Goal: Task Accomplishment & Management: Manage account settings

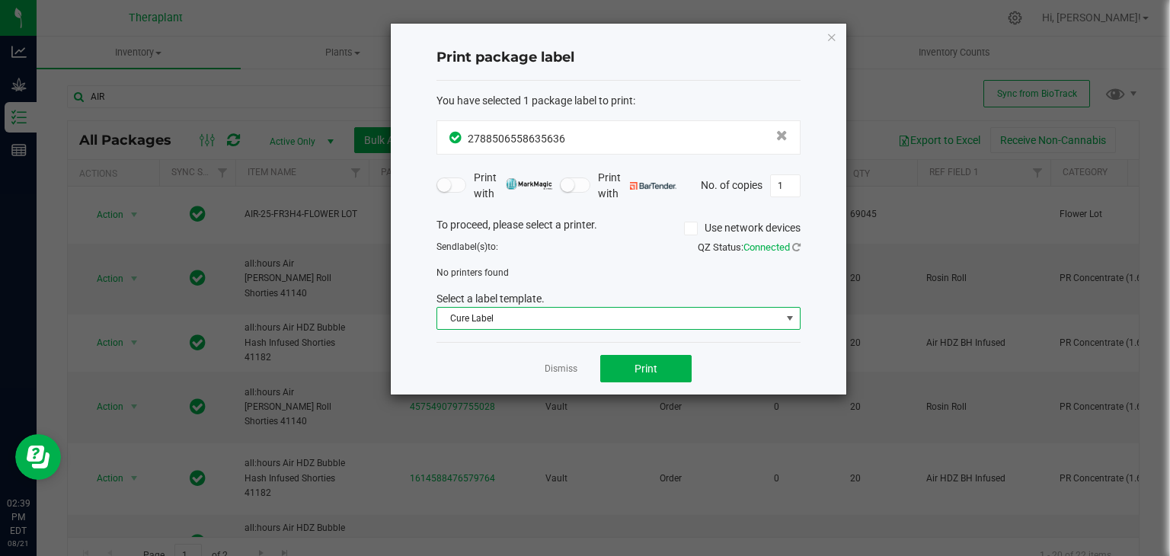
click at [695, 228] on span at bounding box center [691, 229] width 14 height 14
click at [0, 0] on input "Use network devices" at bounding box center [0, 0] width 0 height 0
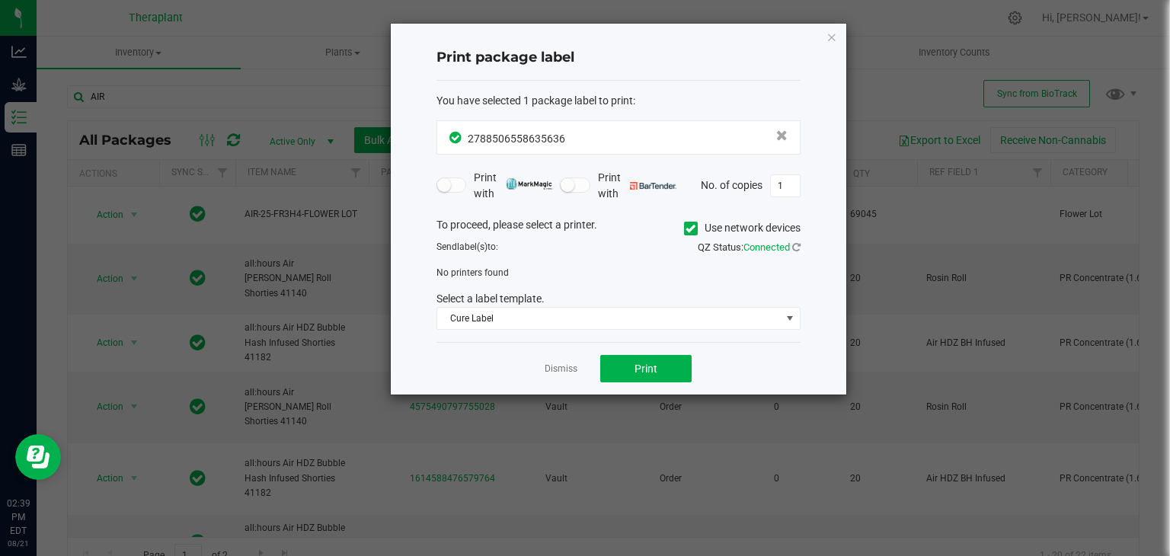
click at [695, 228] on span at bounding box center [691, 229] width 14 height 14
click at [0, 0] on input "Use network devices" at bounding box center [0, 0] width 0 height 0
click at [762, 248] on span "Connected" at bounding box center [766, 246] width 46 height 11
click at [800, 248] on icon at bounding box center [796, 247] width 8 height 10
click at [795, 245] on icon at bounding box center [796, 247] width 8 height 10
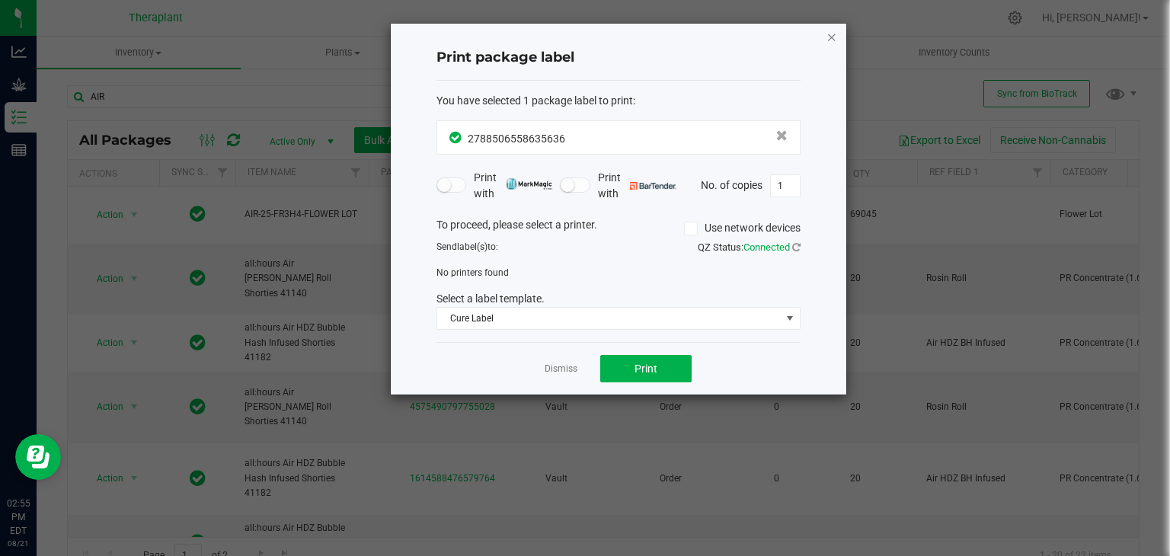
click at [832, 37] on icon "button" at bounding box center [831, 36] width 11 height 18
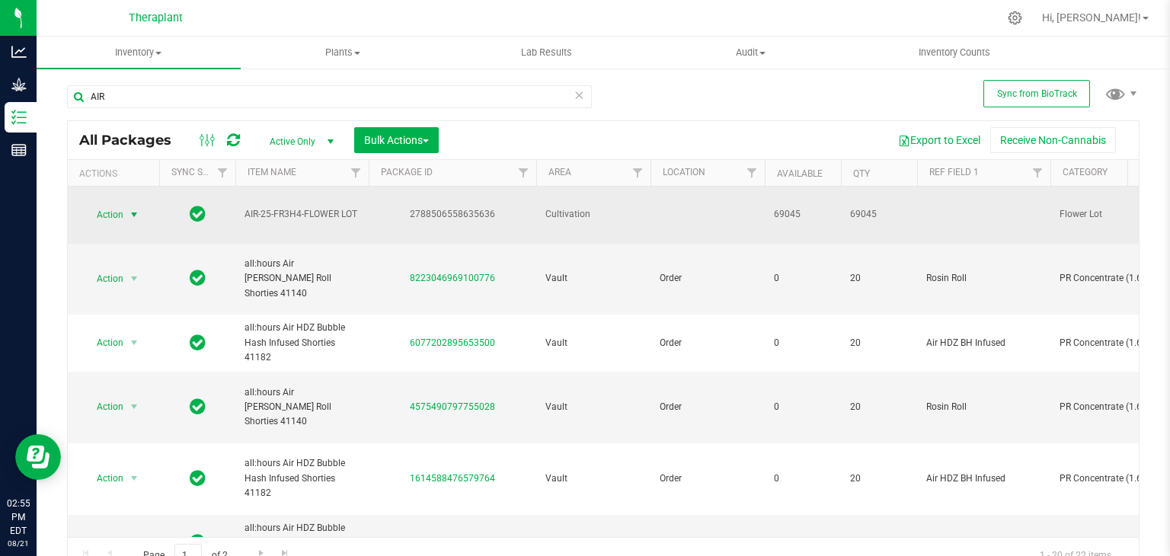
click at [133, 209] on span "select" at bounding box center [134, 215] width 12 height 12
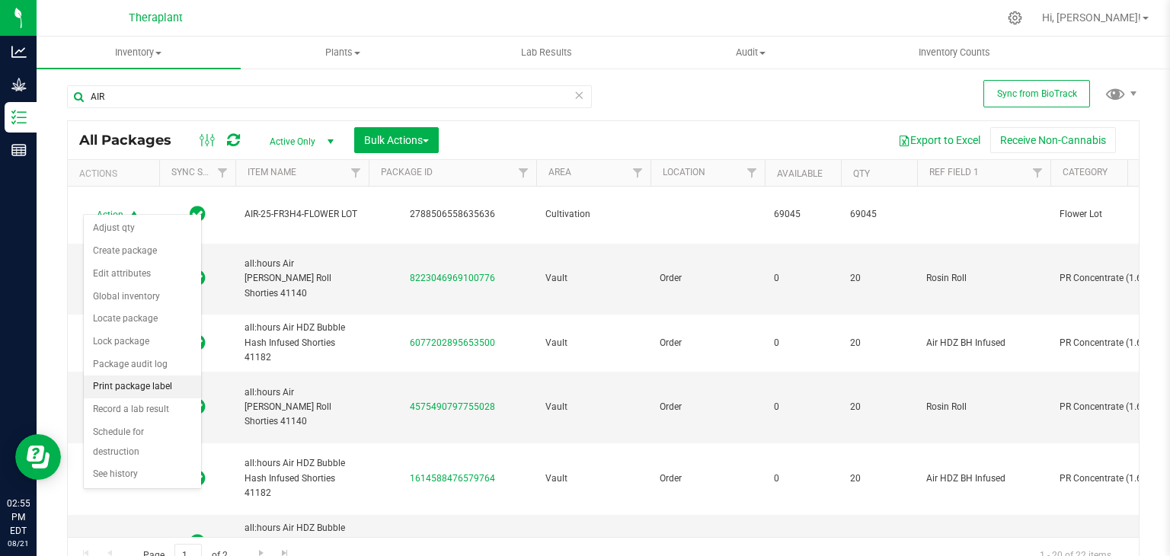
click at [143, 385] on li "Print package label" at bounding box center [142, 387] width 117 height 23
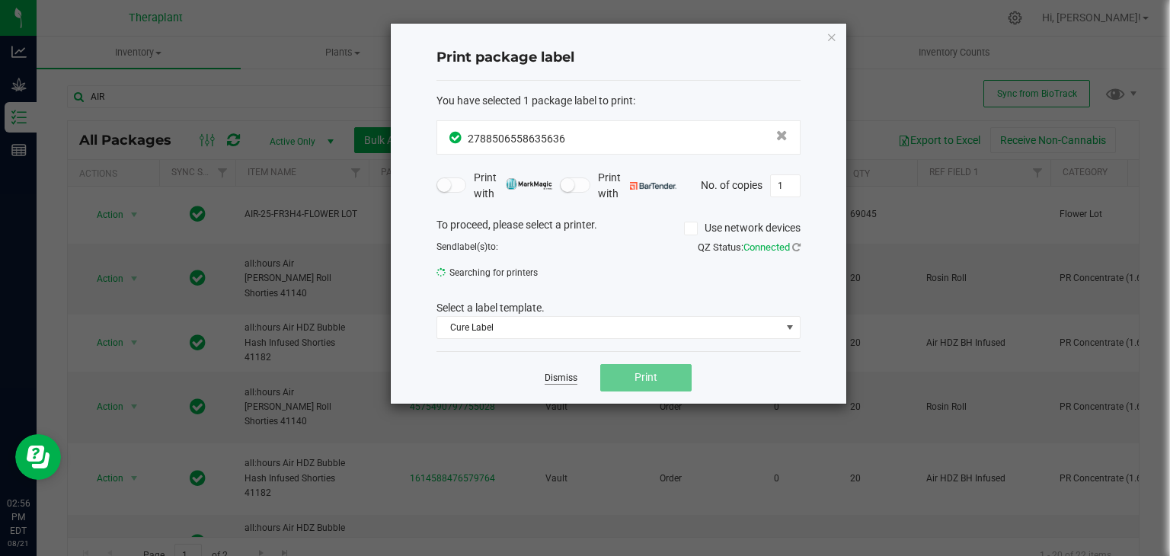
click at [550, 379] on link "Dismiss" at bounding box center [561, 378] width 33 height 13
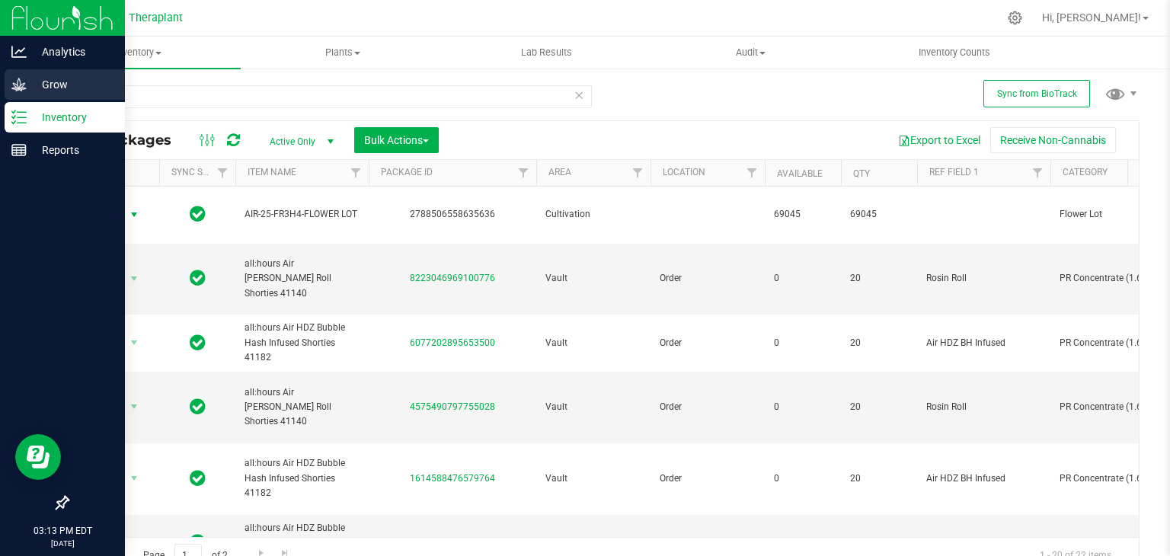
click at [71, 75] on p "Grow" at bounding box center [72, 84] width 91 height 18
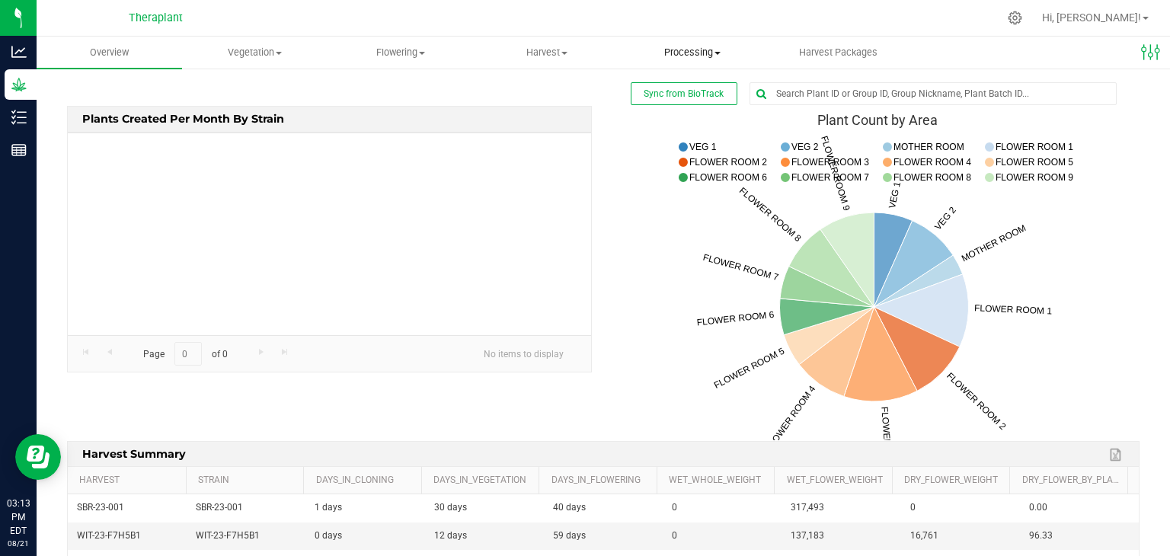
click at [728, 53] on span "Processing" at bounding box center [692, 53] width 144 height 14
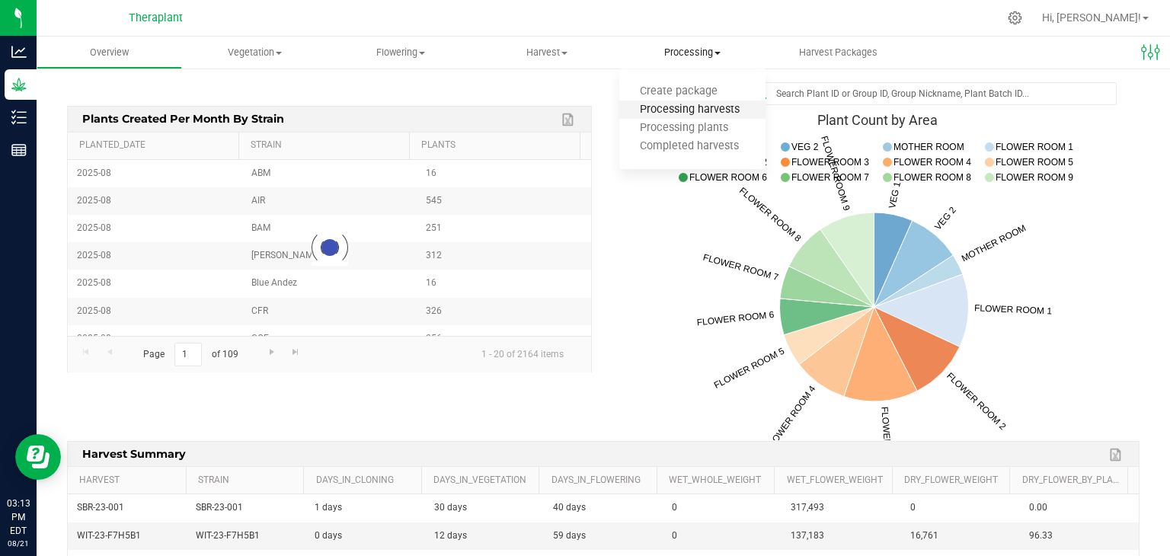
click at [715, 109] on span "Processing harvests" at bounding box center [689, 110] width 141 height 13
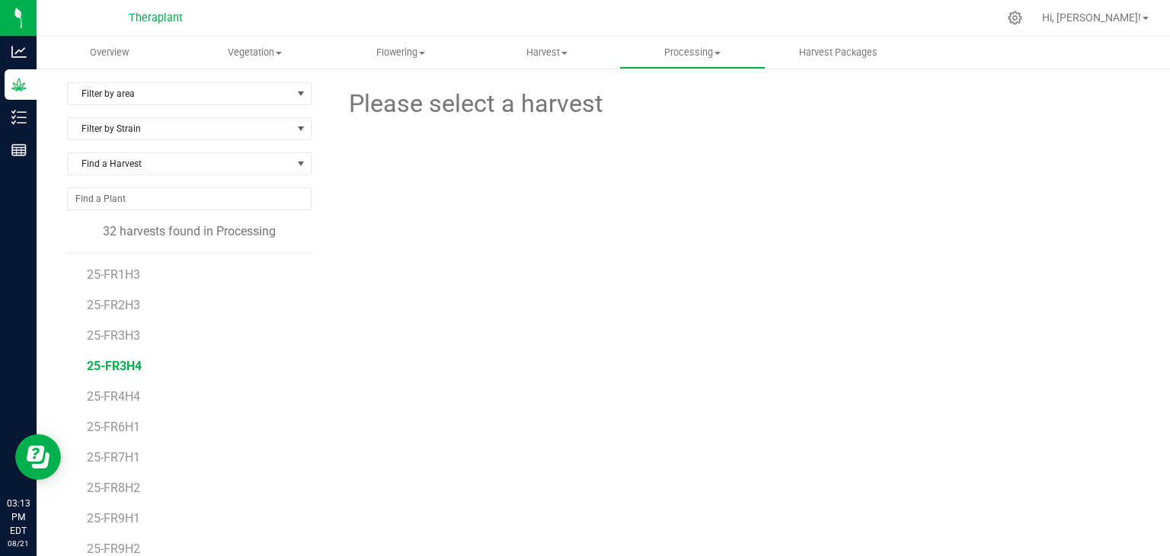
click at [116, 366] on span "25-FR3H4" at bounding box center [114, 366] width 55 height 14
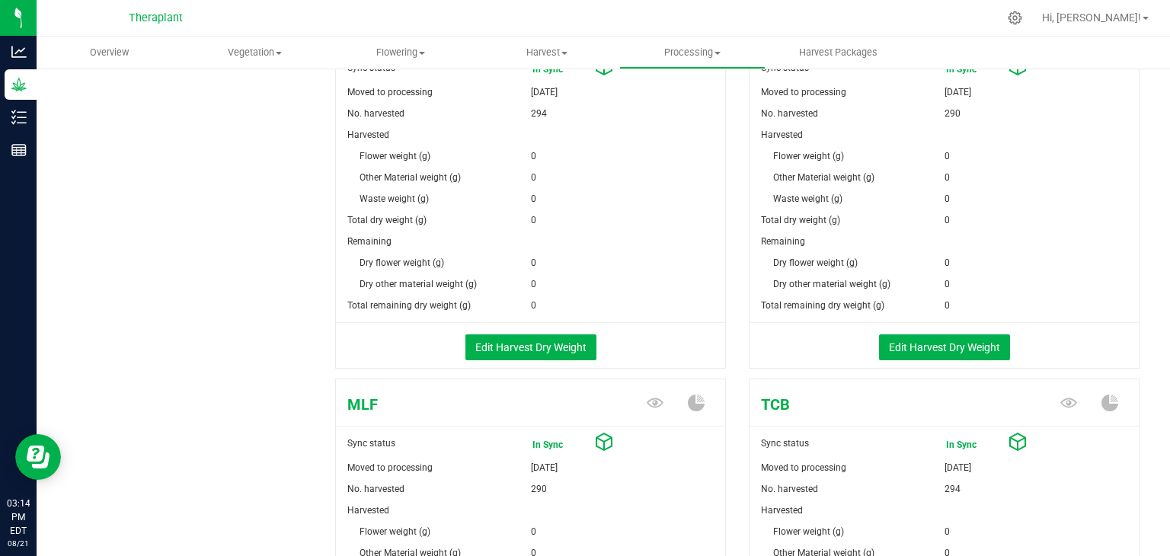
scroll to position [716, 0]
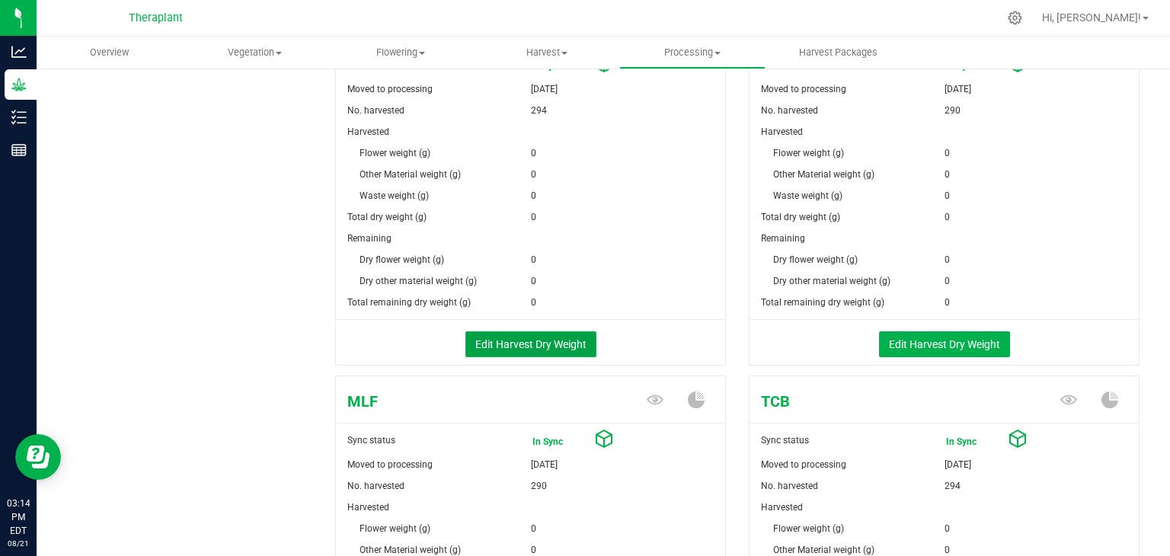
click at [562, 340] on button "Edit Harvest Dry Weight" at bounding box center [530, 344] width 131 height 26
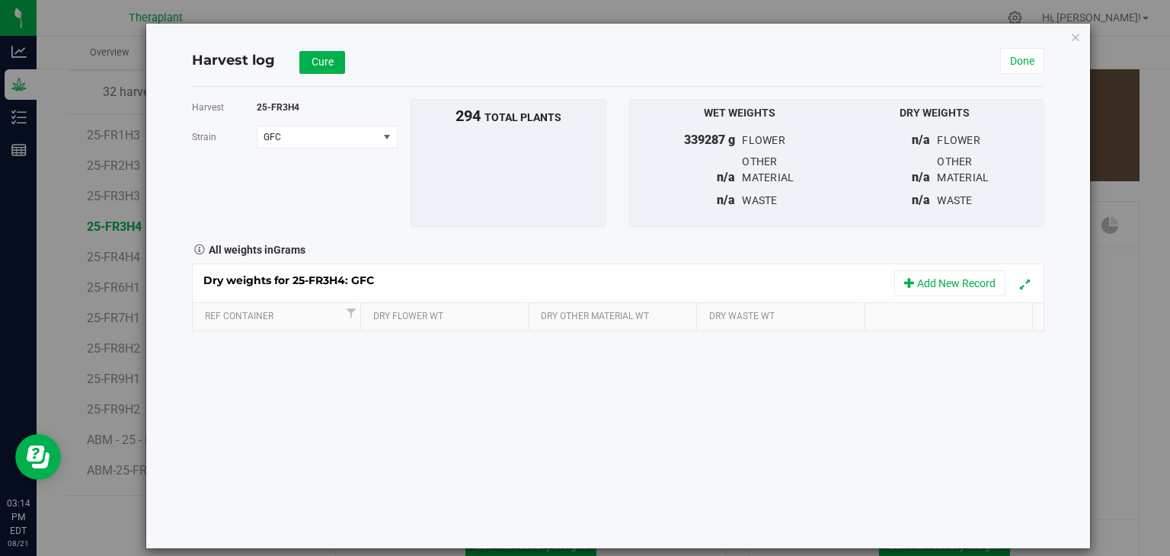
scroll to position [716, 0]
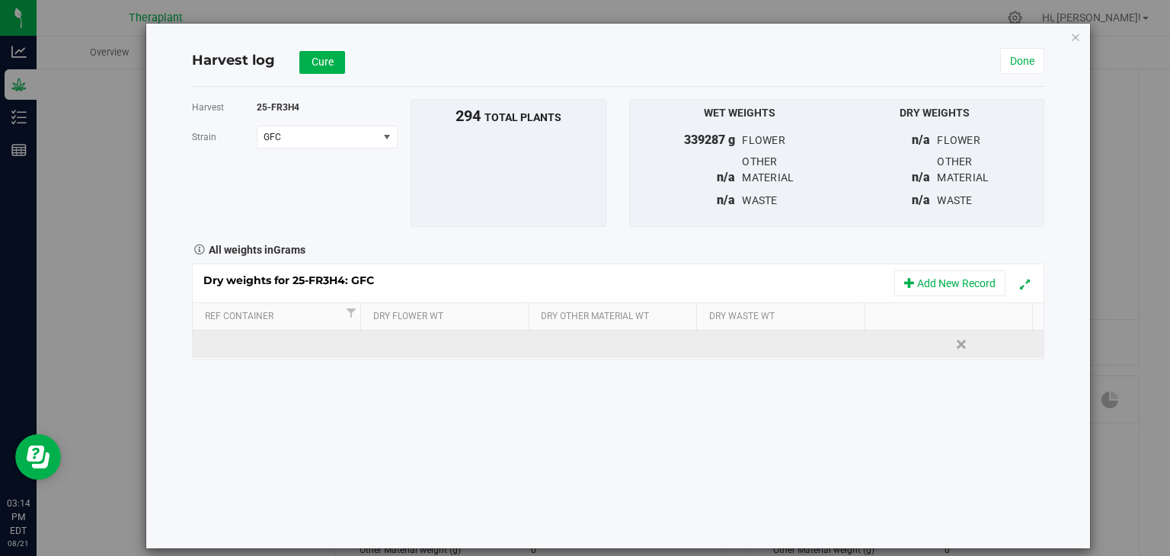
click at [402, 345] on td at bounding box center [448, 344] width 170 height 27
type input "35331"
click at [610, 345] on div "Dry weights for 25-FR3H4: GFC Add New Record Ref Container Dry Flower Wt Dry Ot…" at bounding box center [618, 312] width 852 height 96
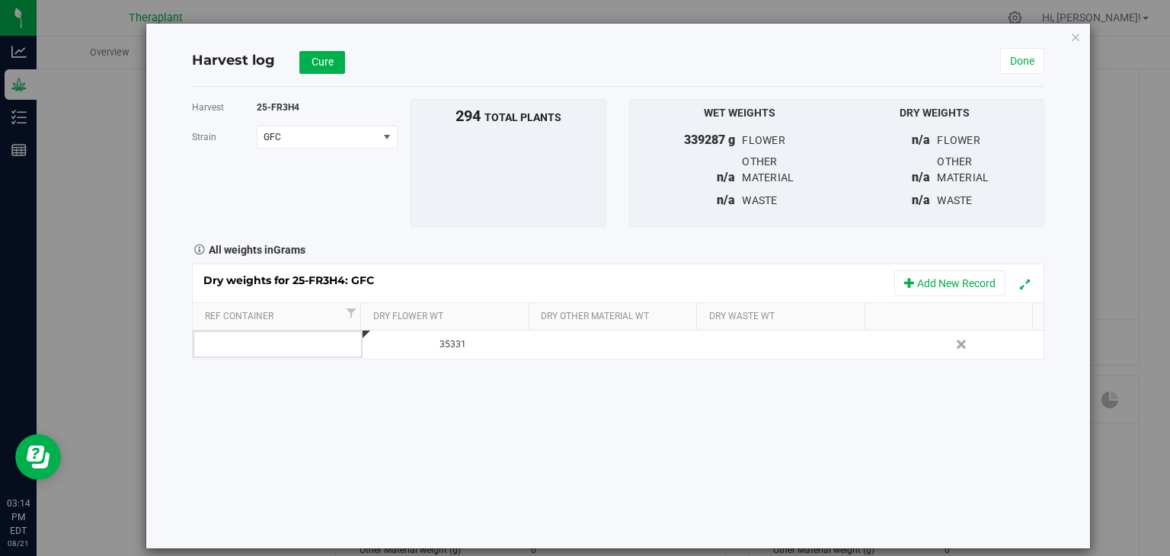
click at [610, 345] on td at bounding box center [618, 344] width 170 height 27
type input "25360"
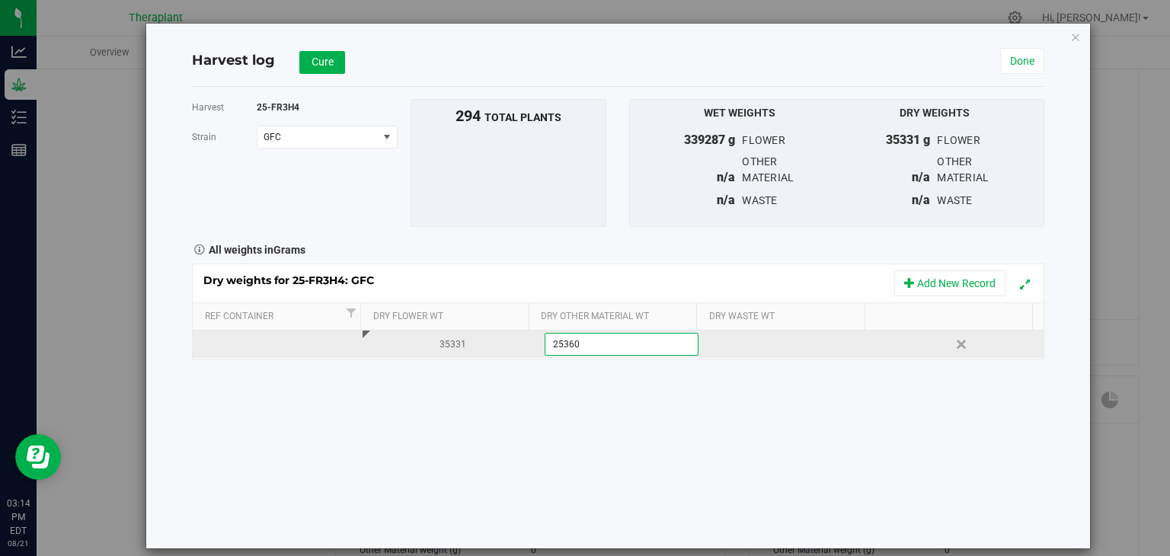
click at [771, 350] on div "Dry weights for 25-FR3H4: GFC Add New Record Ref Container Dry Flower Wt Dry Ot…" at bounding box center [618, 312] width 852 height 96
click at [771, 350] on div at bounding box center [793, 344] width 158 height 23
type input "256"
click at [766, 401] on div "Harvest 25-FR3H4 Strain GFC Select strain AIR BCG GFC ICC MLF TCB To bulk uploa…" at bounding box center [618, 318] width 852 height 462
click at [312, 61] on span "Cure" at bounding box center [323, 62] width 22 height 12
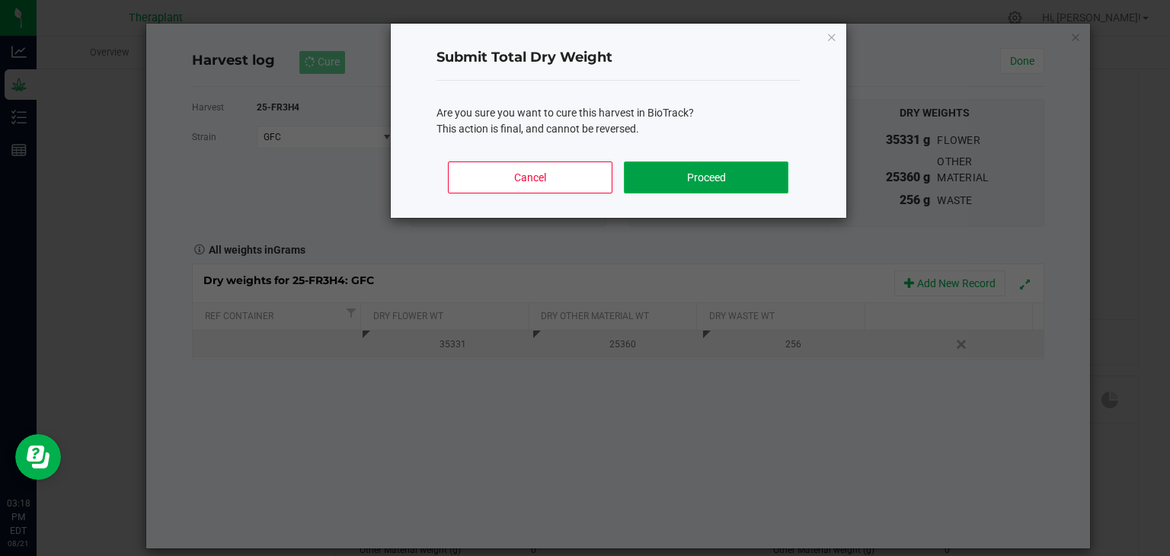
click at [667, 185] on button "Proceed" at bounding box center [706, 177] width 164 height 32
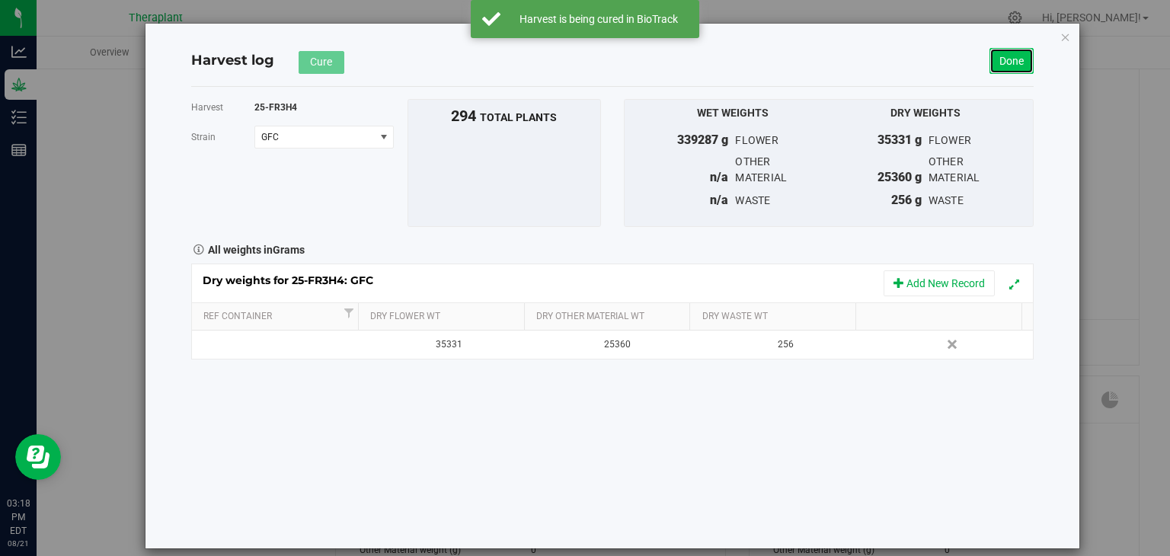
click at [1017, 65] on link "Done" at bounding box center [1011, 61] width 44 height 26
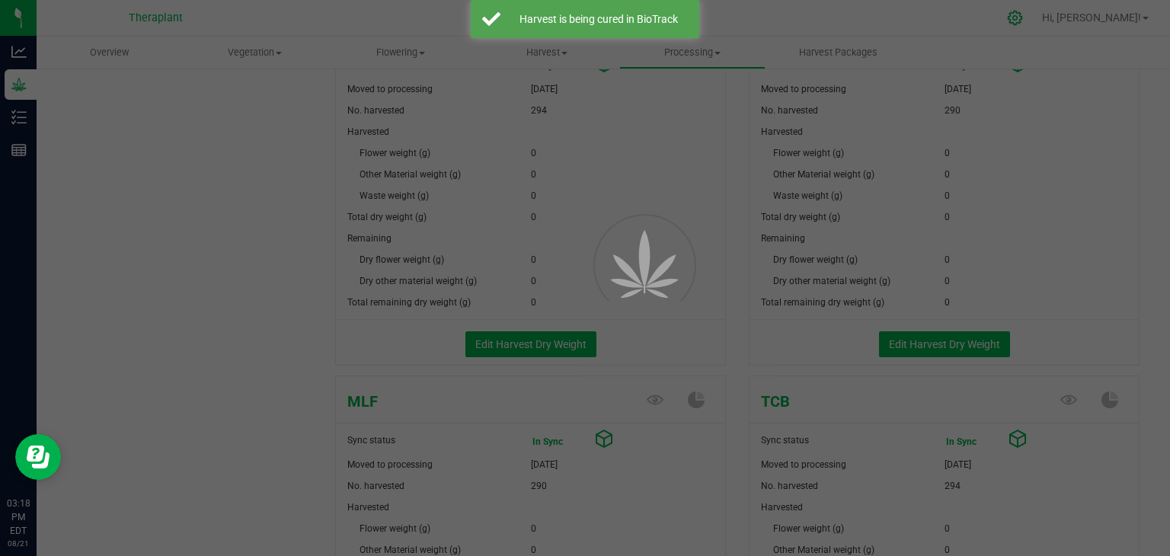
click at [1023, 21] on icon at bounding box center [1015, 18] width 16 height 16
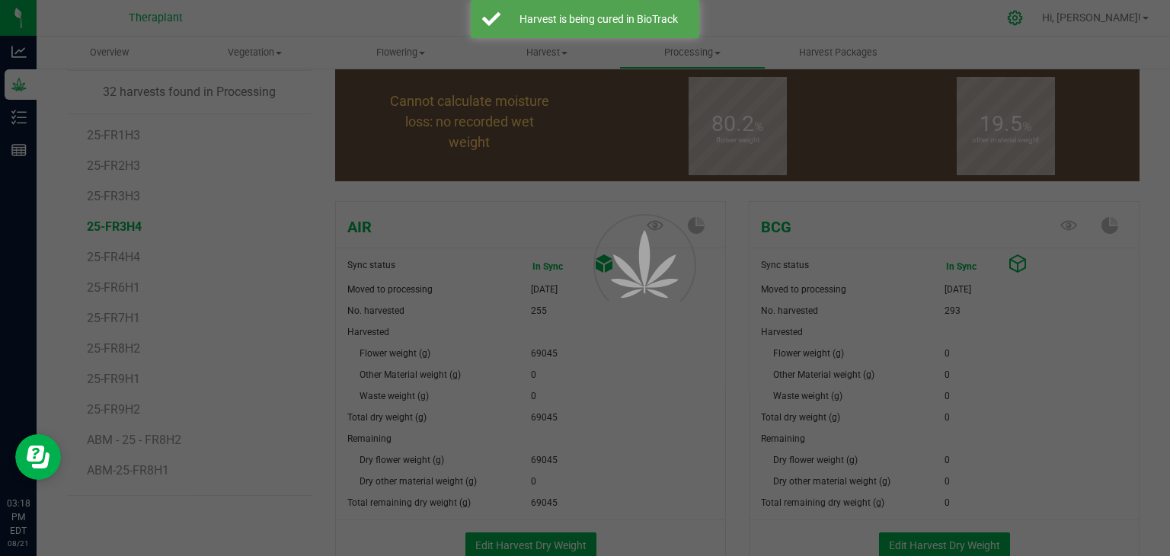
scroll to position [716, 0]
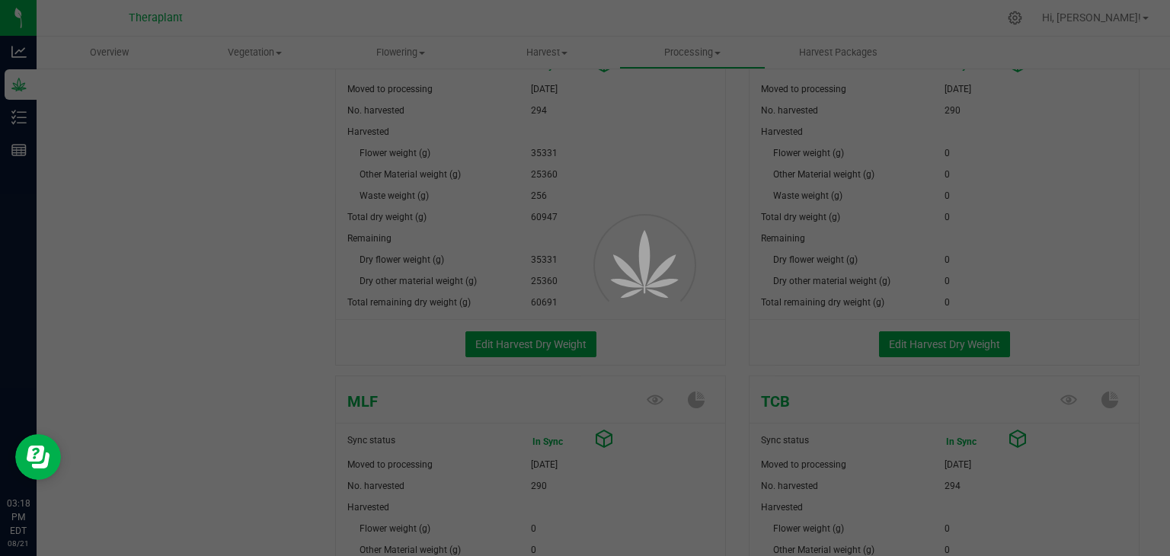
click at [1047, 20] on div at bounding box center [585, 278] width 1170 height 556
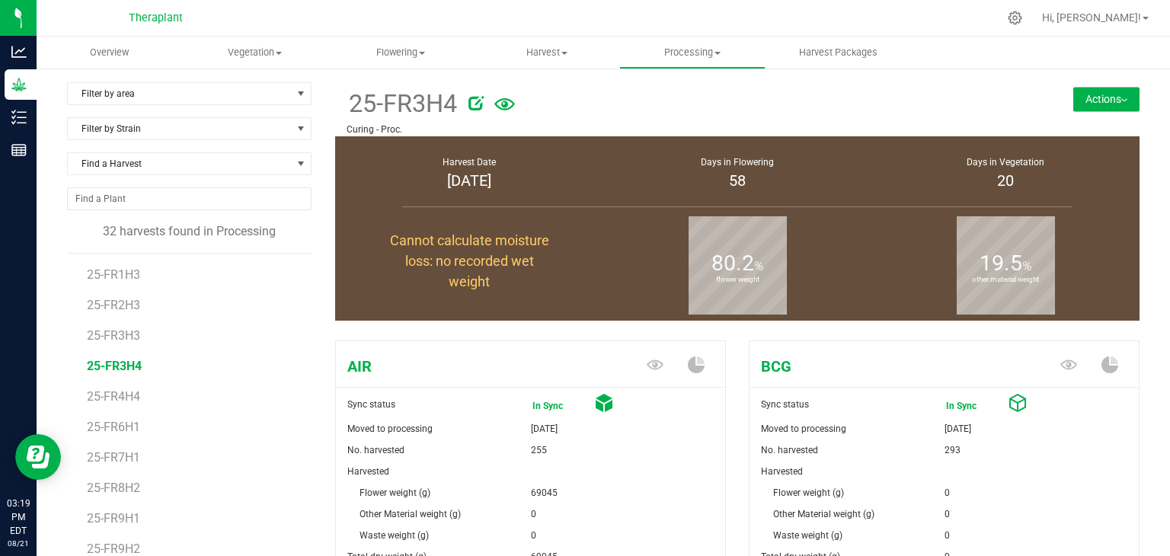
click at [1007, 46] on ul "Overview Vegetation Veg groups Veg plants Mother groups Mother plants Apply to …" at bounding box center [622, 53] width 1170 height 33
click at [1022, 13] on icon at bounding box center [1015, 18] width 14 height 14
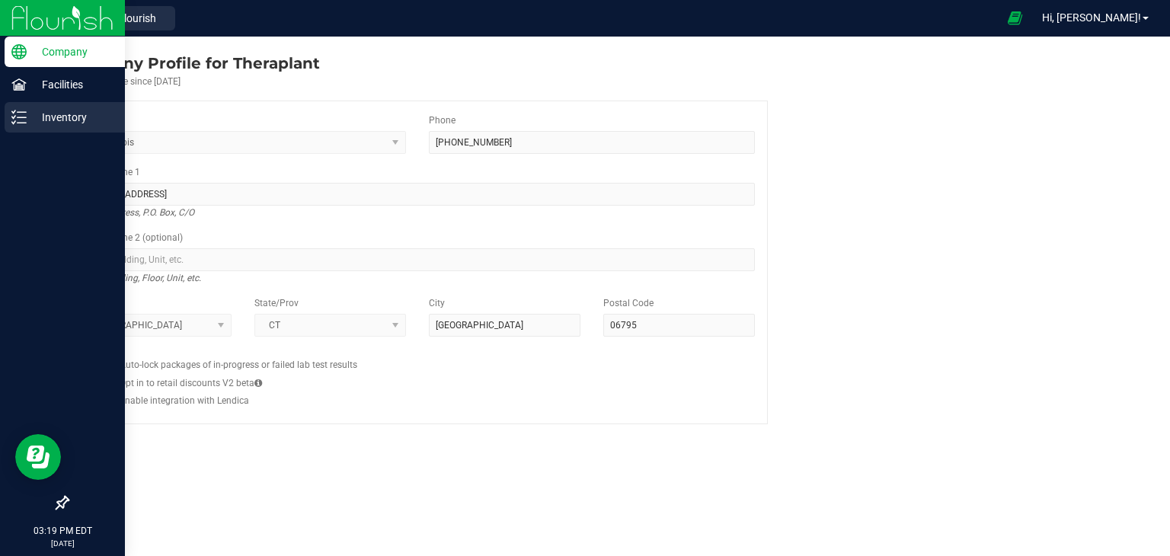
click at [16, 117] on icon at bounding box center [18, 117] width 15 height 15
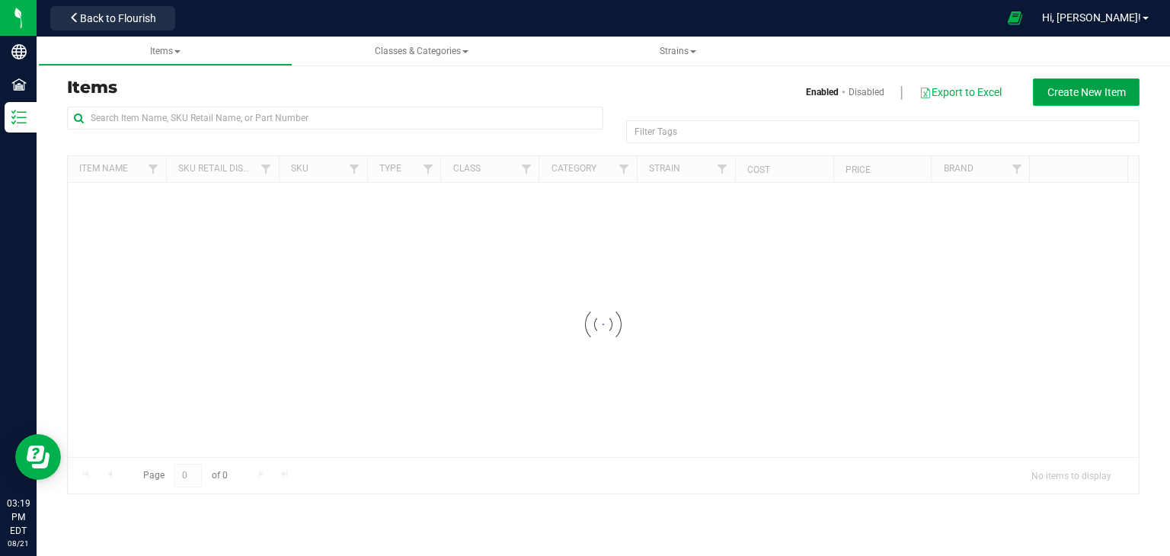
click at [1066, 88] on span "Create New Item" at bounding box center [1086, 92] width 78 height 12
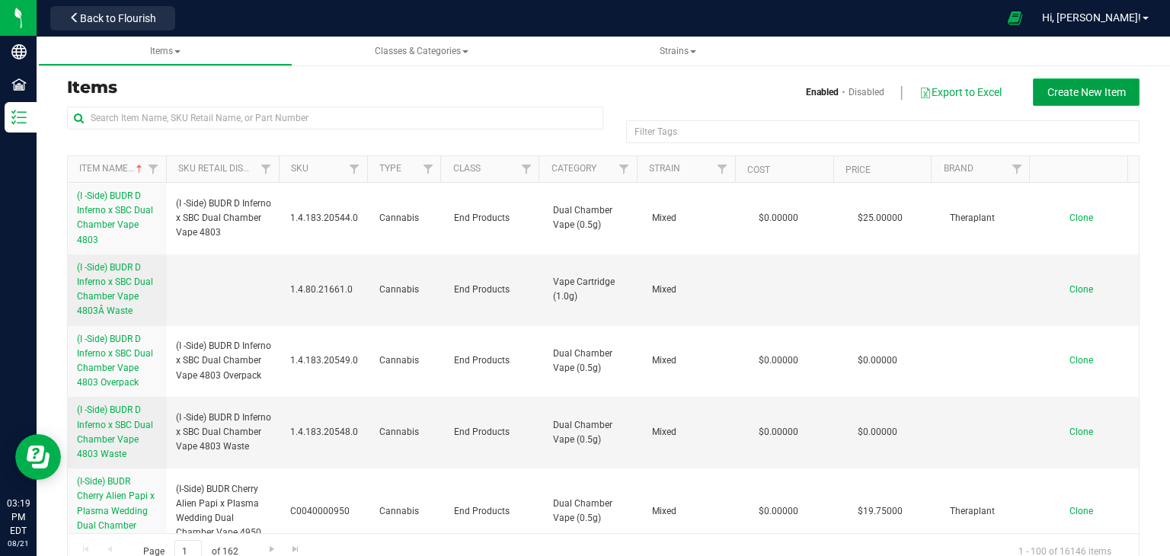
click at [1053, 83] on button "Create New Item" at bounding box center [1086, 91] width 107 height 27
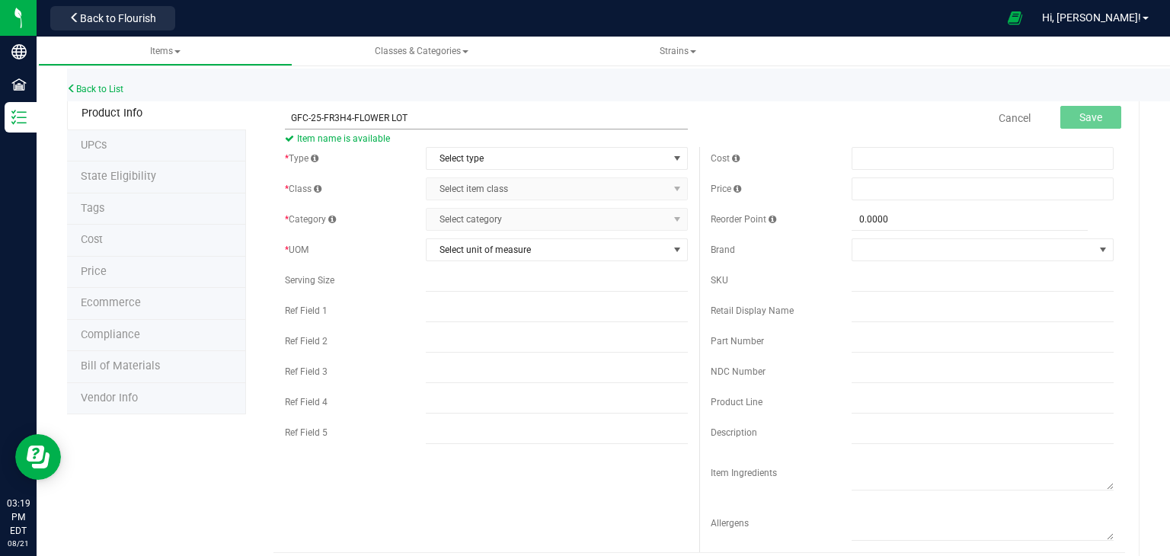
drag, startPoint x: 350, startPoint y: 119, endPoint x: 291, endPoint y: 124, distance: 59.7
click at [291, 124] on input "GFC-25-FR3H4-FLOWER LOT" at bounding box center [486, 118] width 403 height 23
type input "GFC-25-FR3H4-FLOWER LOT"
click at [603, 141] on span "Item name is available" at bounding box center [486, 138] width 403 height 18
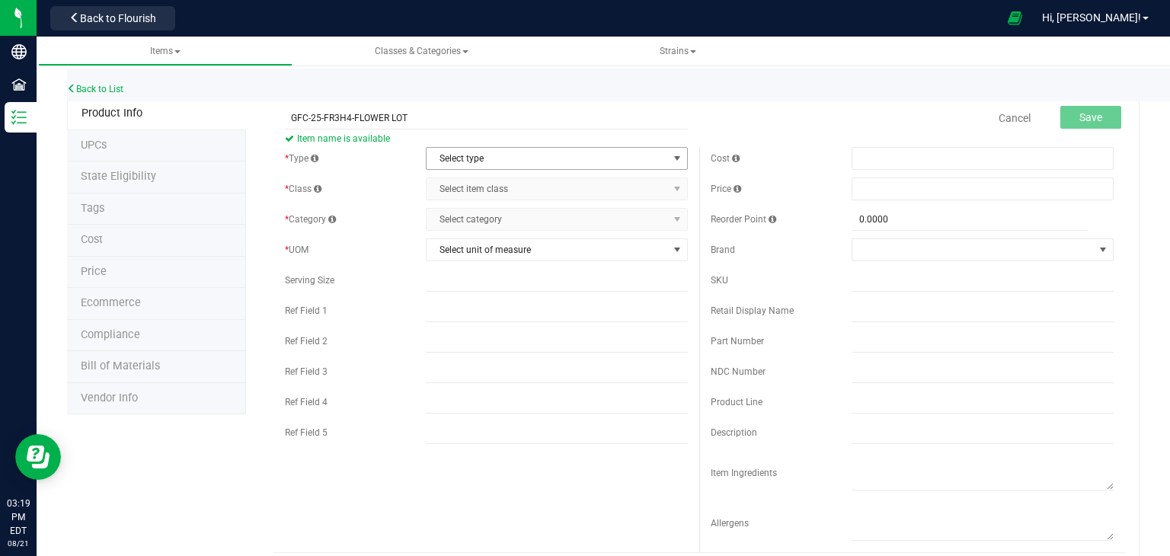
click at [613, 163] on span "Select type" at bounding box center [547, 158] width 241 height 21
click at [517, 186] on li "Cannabis" at bounding box center [551, 184] width 257 height 23
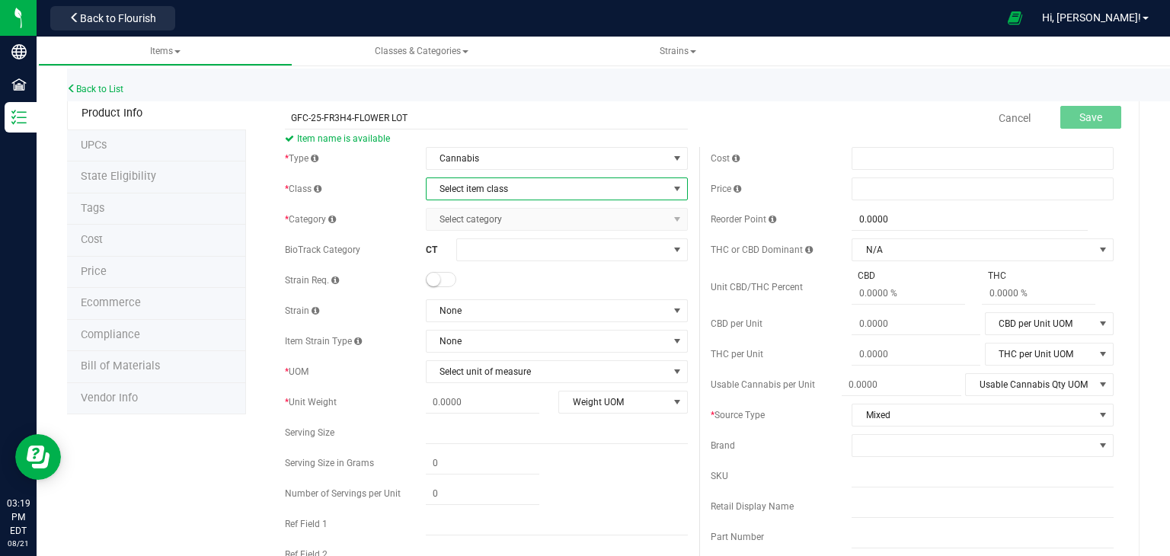
click at [519, 191] on span "Select item class" at bounding box center [547, 188] width 241 height 21
click at [484, 279] on li "Lot Products" at bounding box center [551, 283] width 257 height 23
click at [512, 227] on span "Select category" at bounding box center [547, 219] width 241 height 21
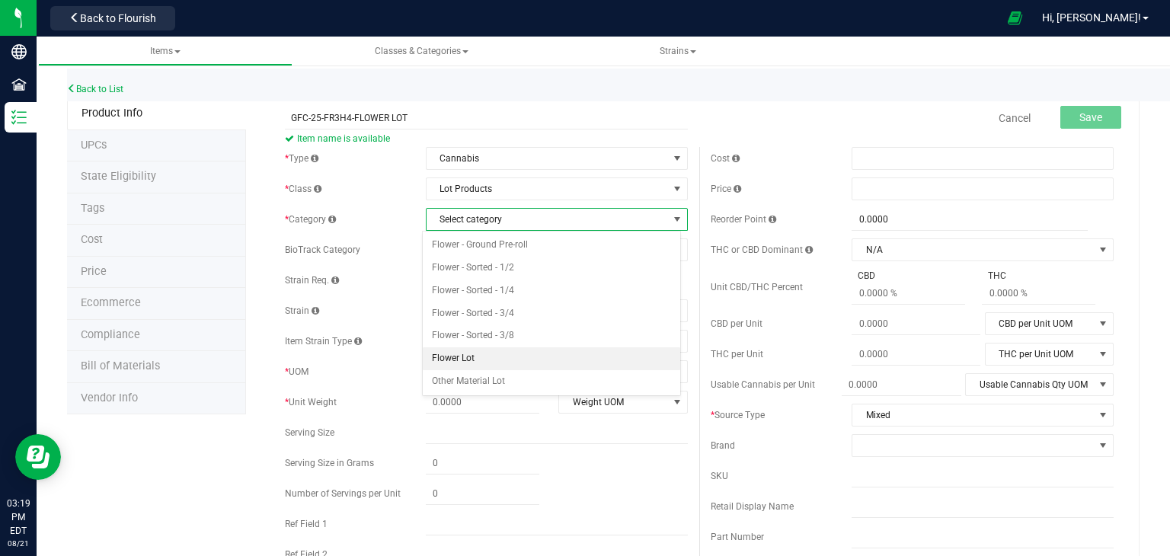
click at [469, 356] on li "Flower Lot" at bounding box center [551, 358] width 257 height 23
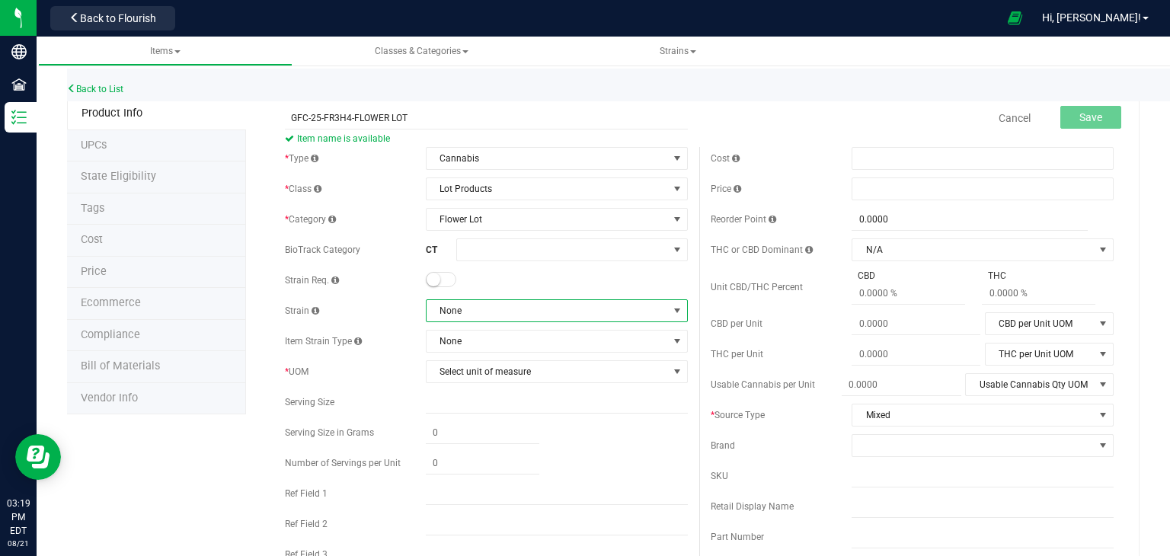
click at [473, 315] on span "None" at bounding box center [547, 310] width 241 height 21
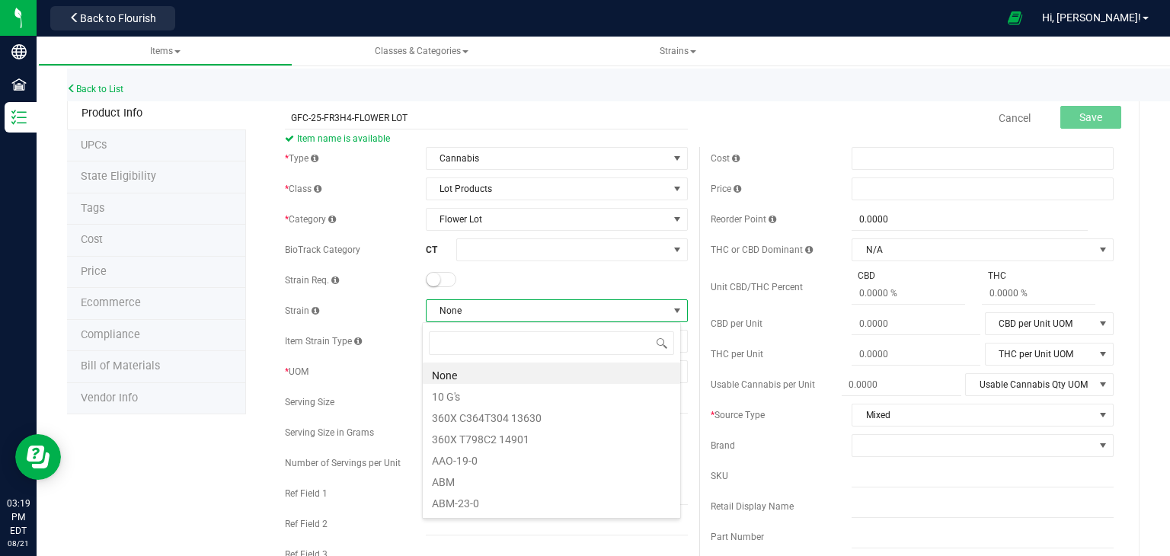
scroll to position [22, 259]
type input "GAS"
click at [469, 398] on li "Gas Face" at bounding box center [551, 394] width 257 height 21
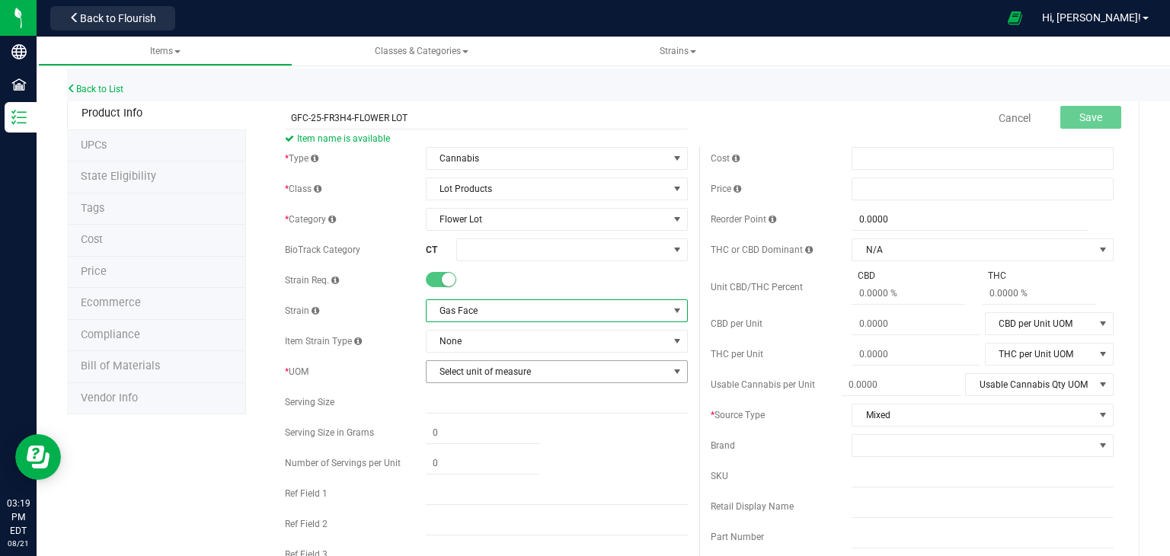
click at [468, 366] on span "Select unit of measure" at bounding box center [547, 371] width 241 height 21
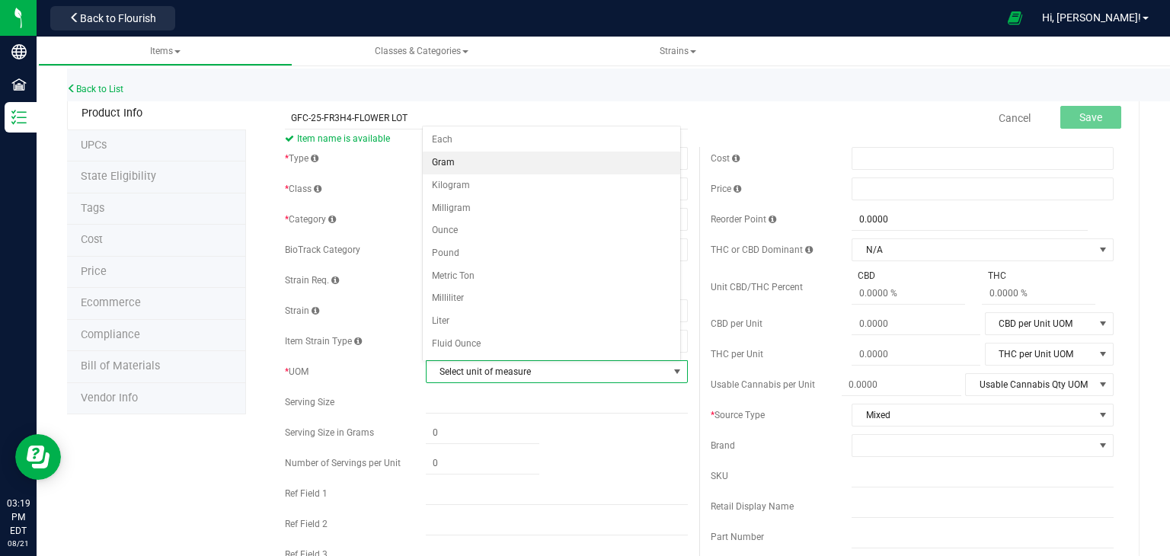
click at [461, 157] on li "Gram" at bounding box center [551, 163] width 257 height 23
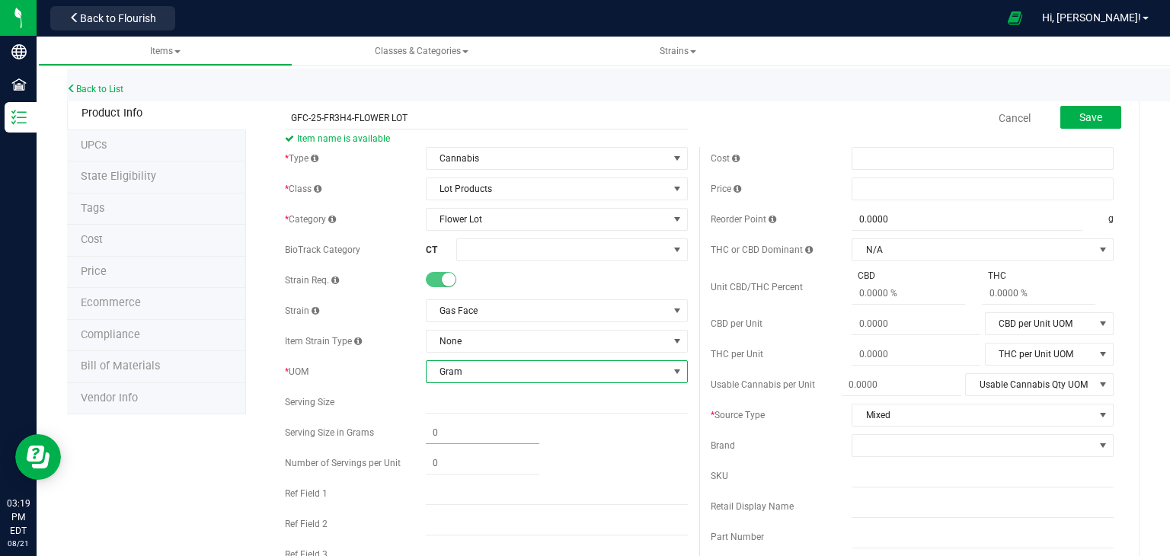
scroll to position [110, 0]
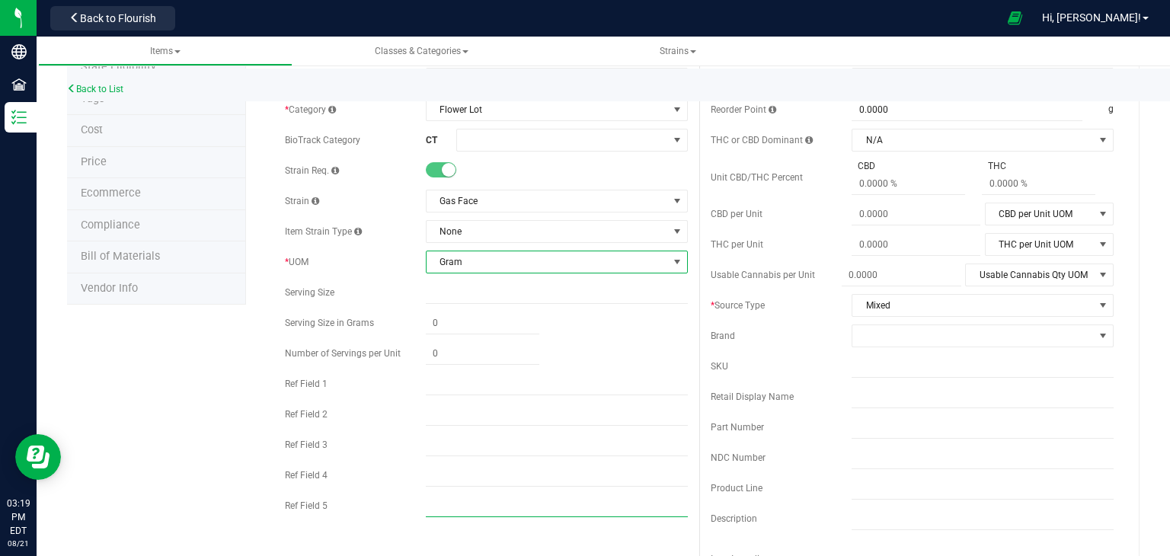
click at [437, 509] on input "text" at bounding box center [557, 505] width 262 height 23
type input "HYBRID"
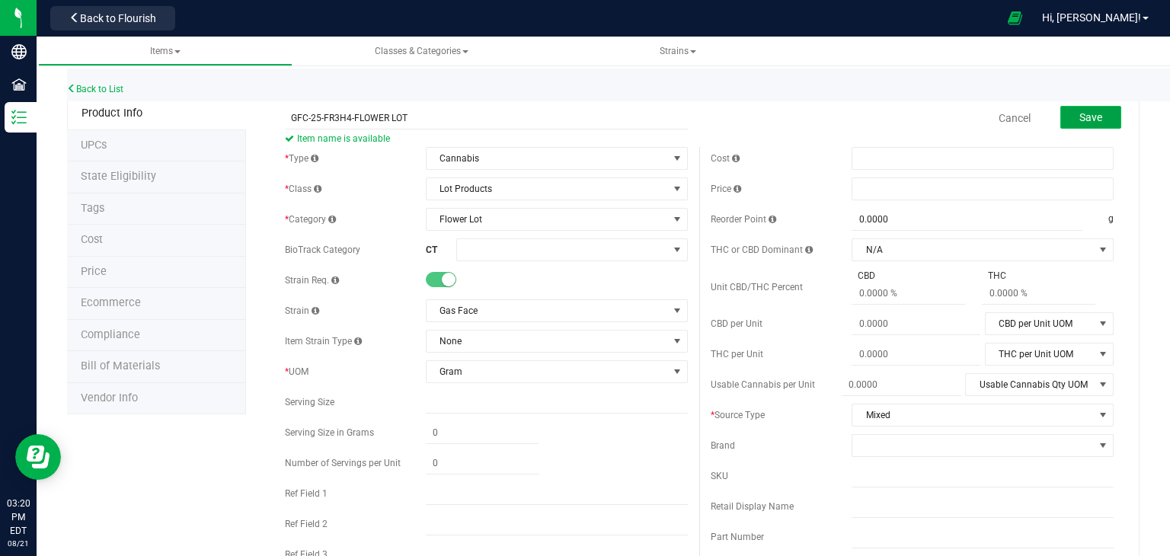
click at [1091, 120] on span "Save" at bounding box center [1090, 117] width 23 height 12
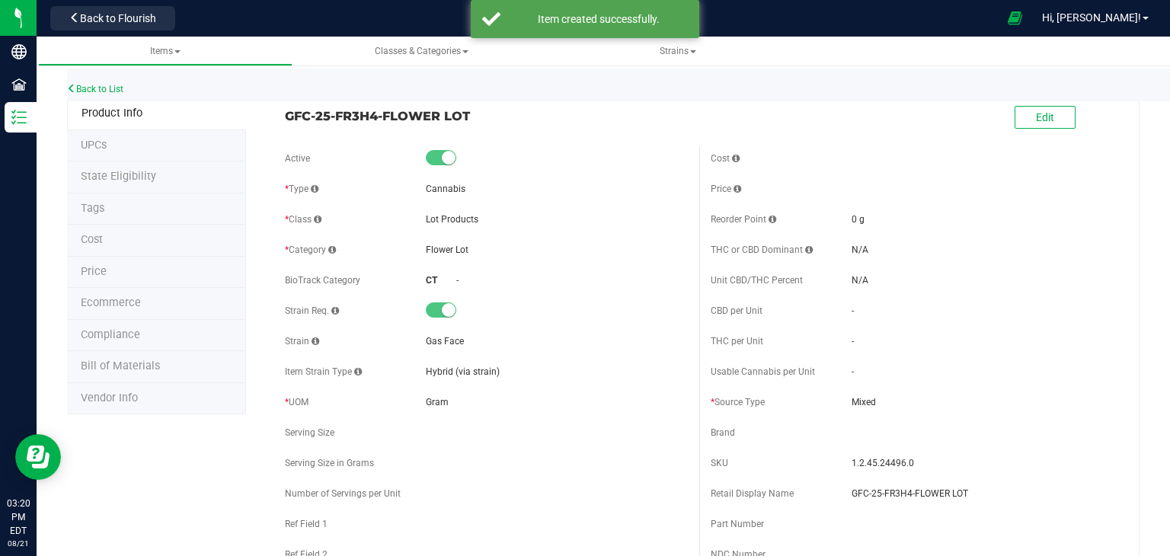
click at [109, 95] on div "Back to List" at bounding box center [652, 85] width 1170 height 33
click at [107, 82] on div "Back to List" at bounding box center [652, 85] width 1170 height 33
click at [112, 89] on link "Back to List" at bounding box center [95, 89] width 56 height 11
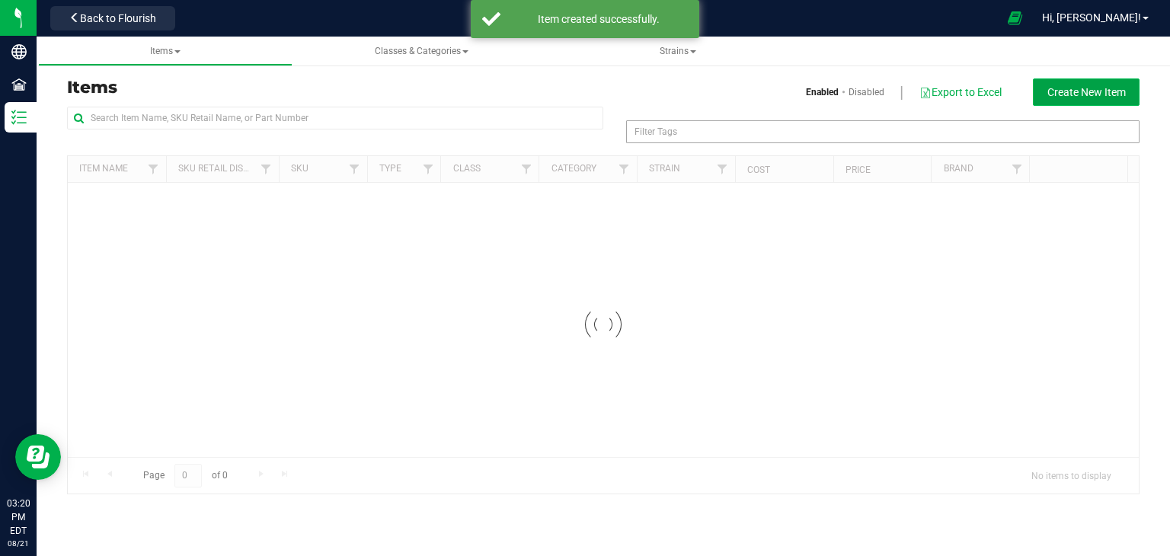
click at [1100, 95] on span "Create New Item" at bounding box center [1086, 92] width 78 height 12
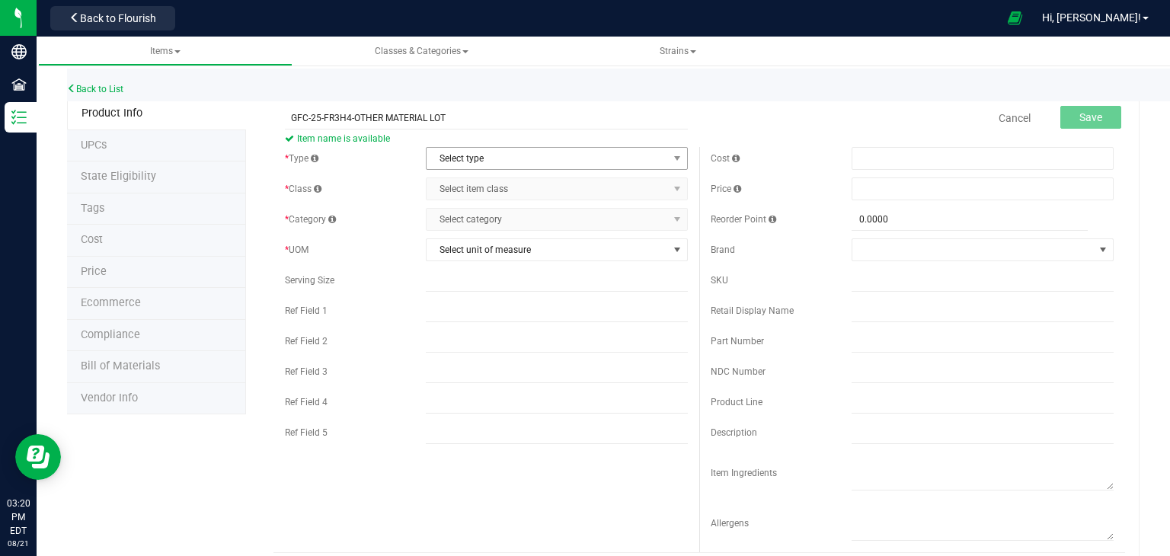
type input "GFC-25-FR3H4-OTHER MATERIAL LOT"
click at [457, 168] on span "Select type" at bounding box center [557, 158] width 262 height 23
click at [465, 190] on li "Cannabis" at bounding box center [551, 184] width 257 height 23
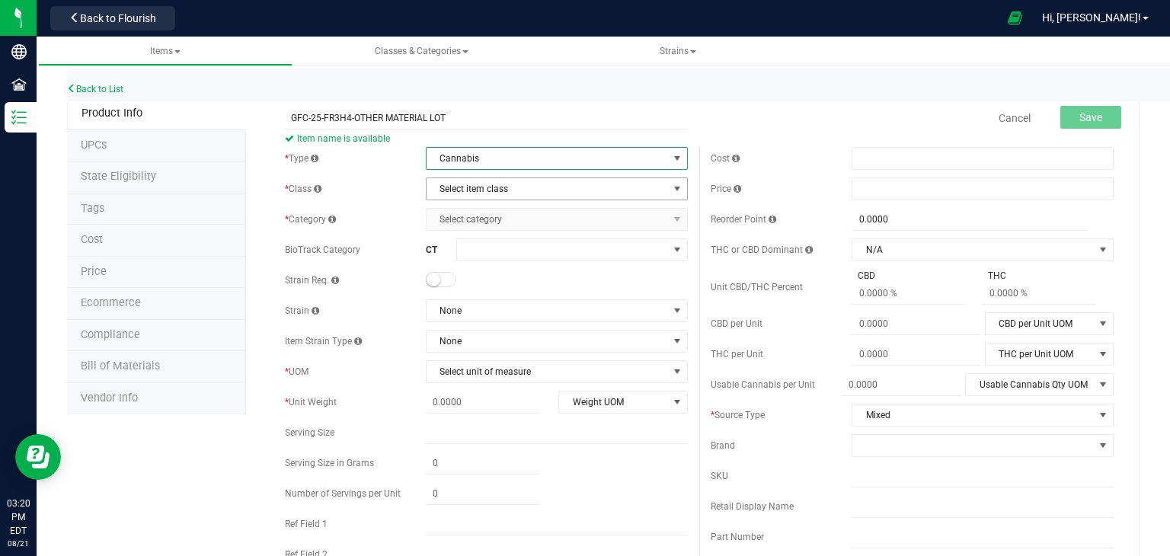
click at [465, 190] on span "Select item class" at bounding box center [547, 188] width 241 height 21
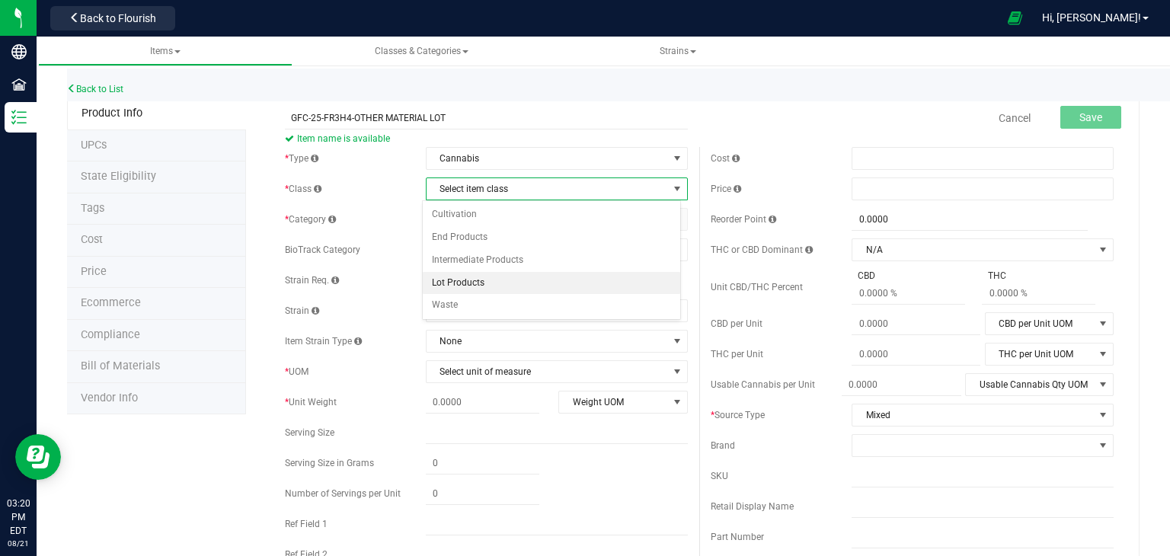
click at [458, 279] on li "Lot Products" at bounding box center [551, 283] width 257 height 23
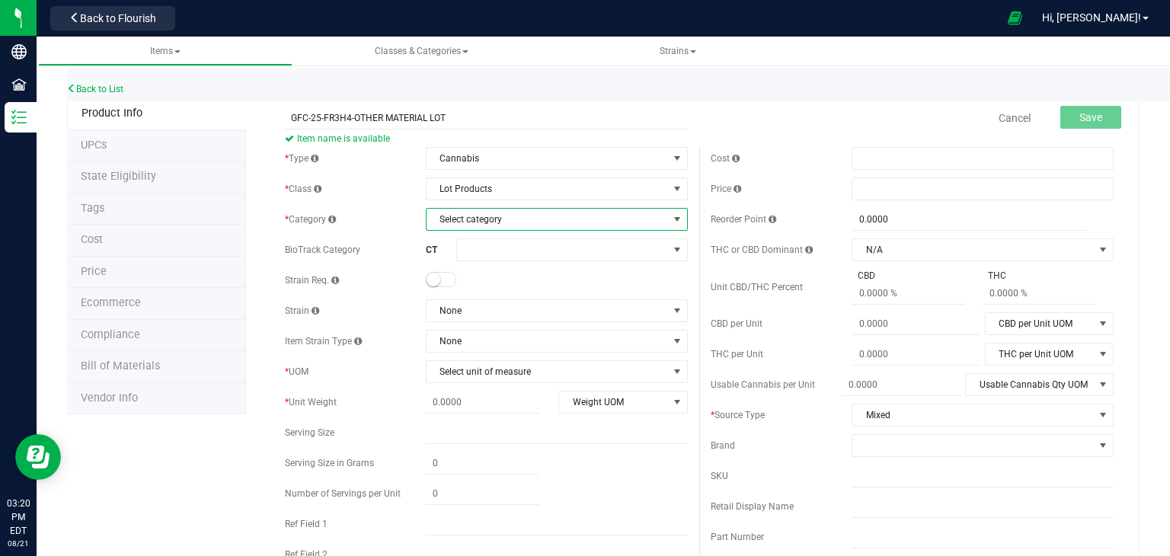
click at [515, 211] on span "Select category" at bounding box center [547, 219] width 241 height 21
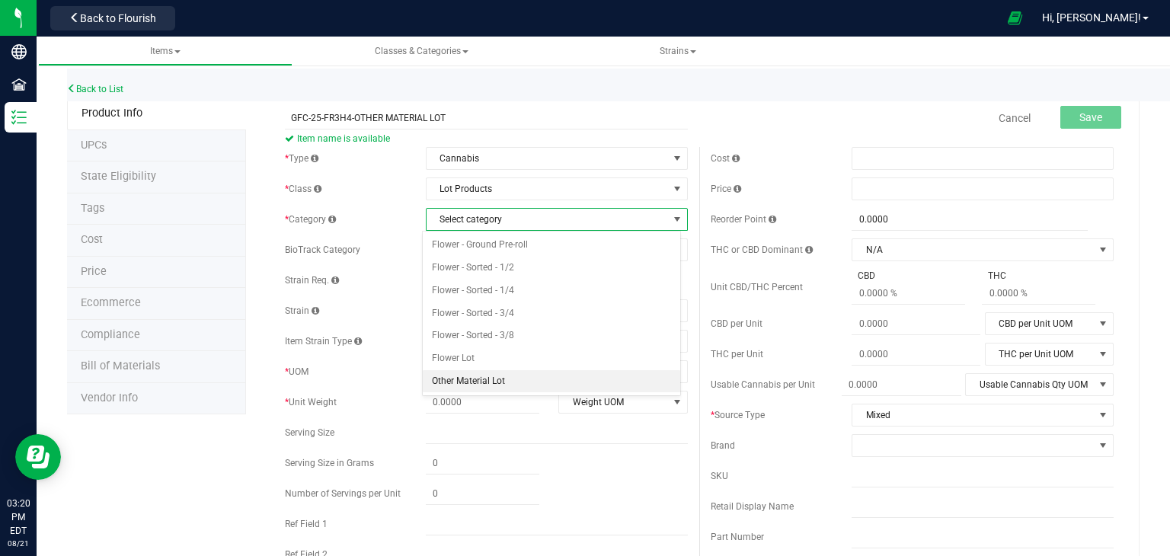
click at [487, 379] on li "Other Material Lot" at bounding box center [551, 381] width 257 height 23
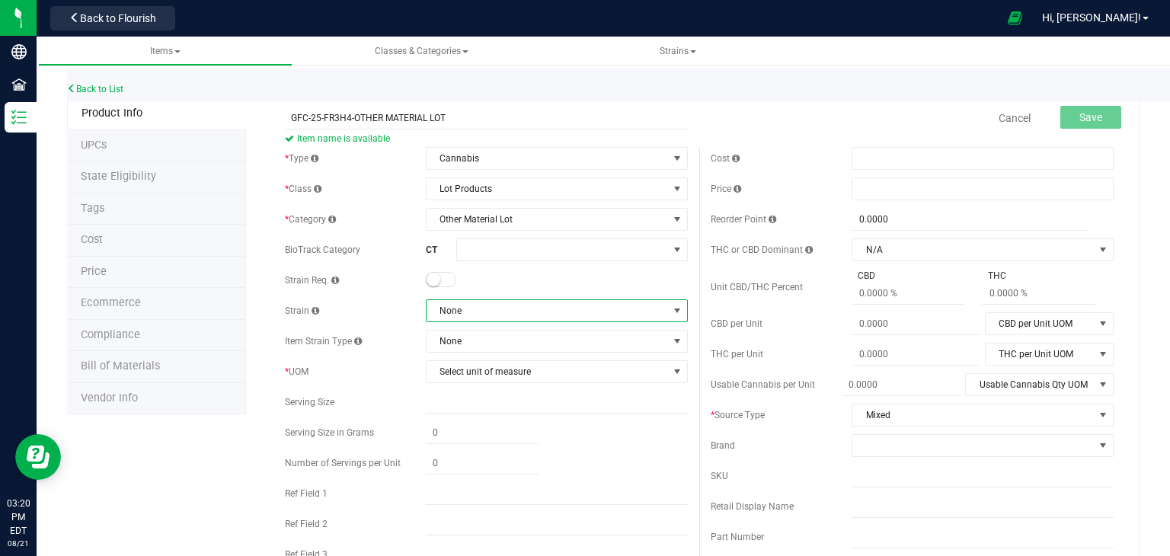
click at [497, 312] on span "None" at bounding box center [547, 310] width 241 height 21
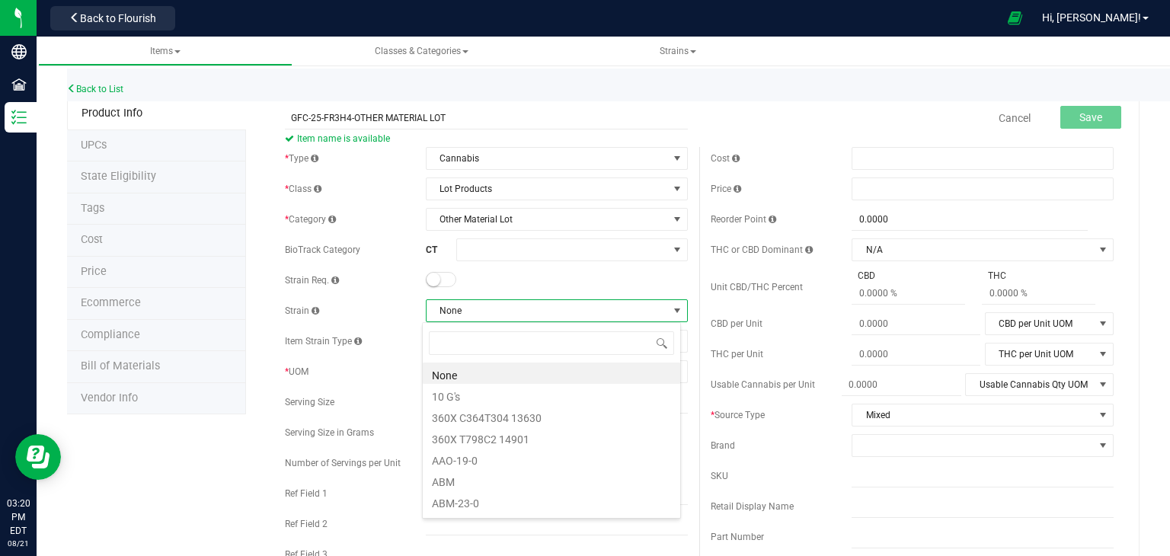
scroll to position [22, 259]
type input "GAS"
click at [488, 400] on li "Gas Face" at bounding box center [551, 394] width 257 height 21
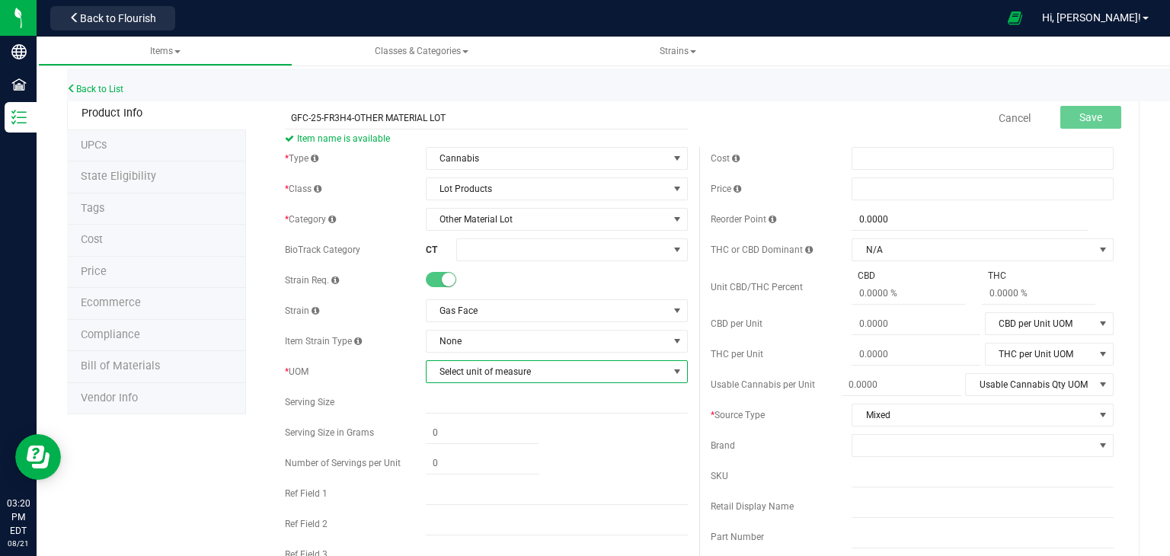
click at [506, 376] on span "Select unit of measure" at bounding box center [547, 371] width 241 height 21
click at [465, 165] on li "Gram" at bounding box center [551, 163] width 257 height 23
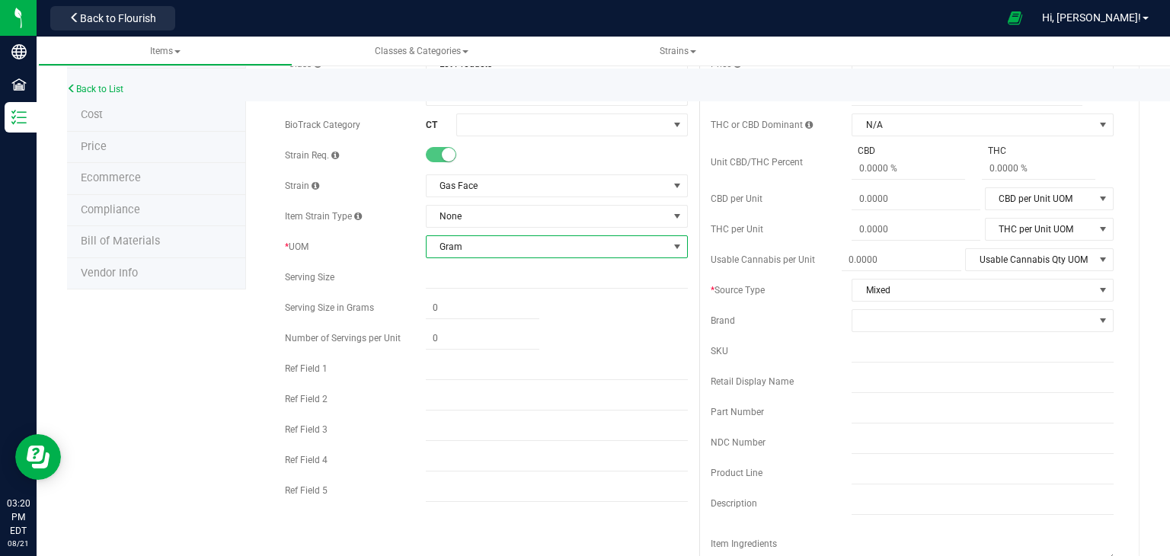
scroll to position [128, 0]
click at [454, 490] on input "text" at bounding box center [557, 487] width 262 height 23
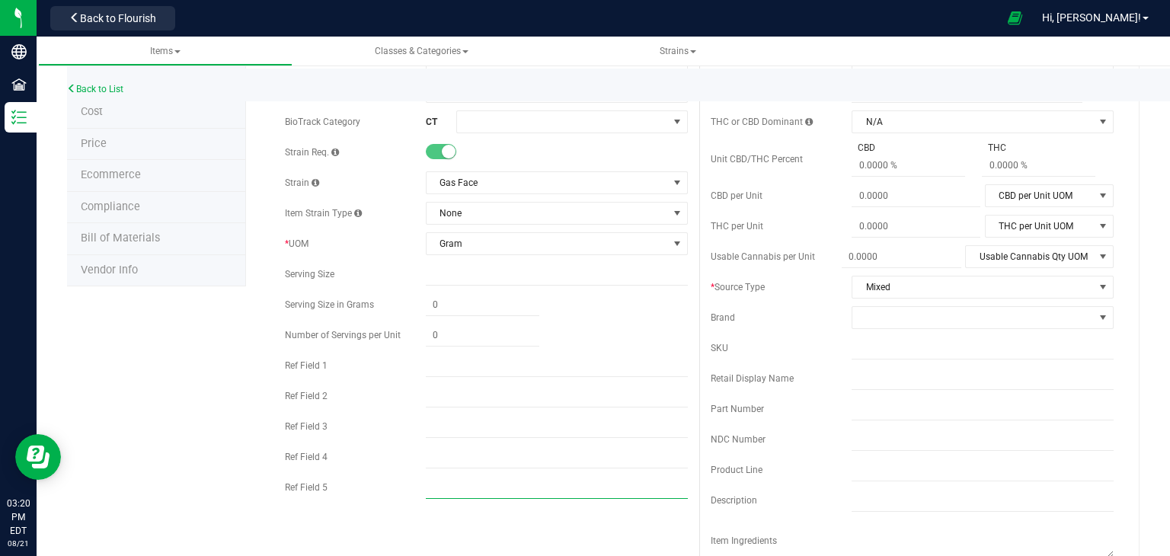
type input "HYBRID"
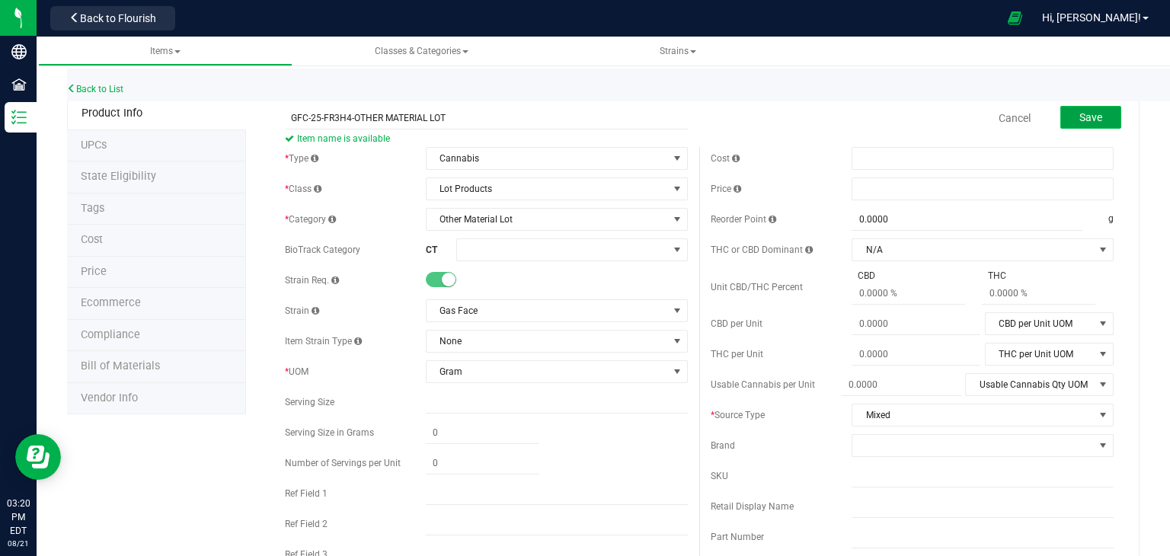
click at [1079, 113] on span "Save" at bounding box center [1090, 117] width 23 height 12
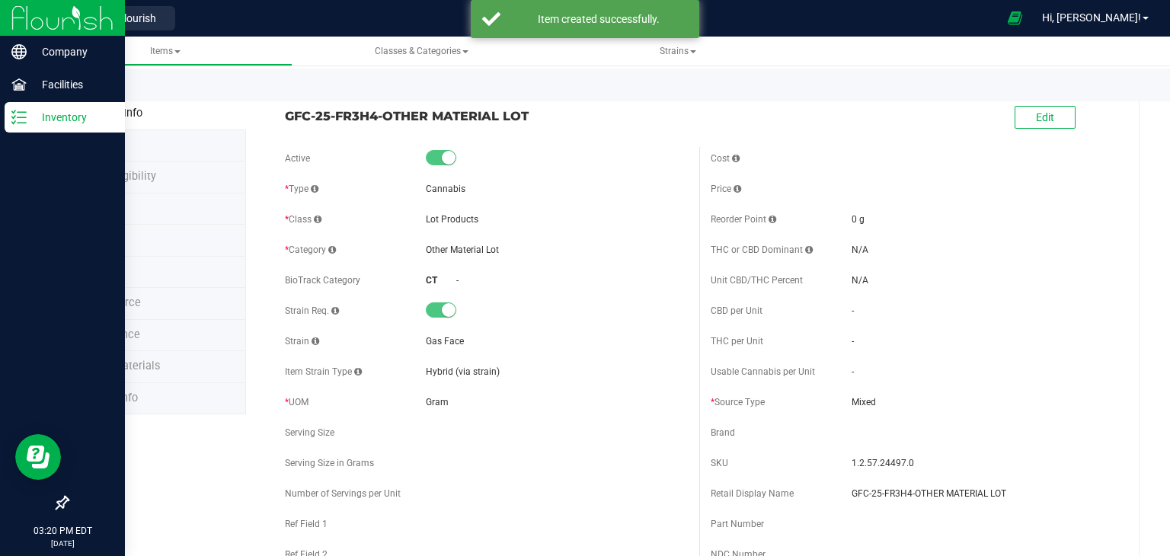
click at [15, 25] on img at bounding box center [62, 18] width 102 height 36
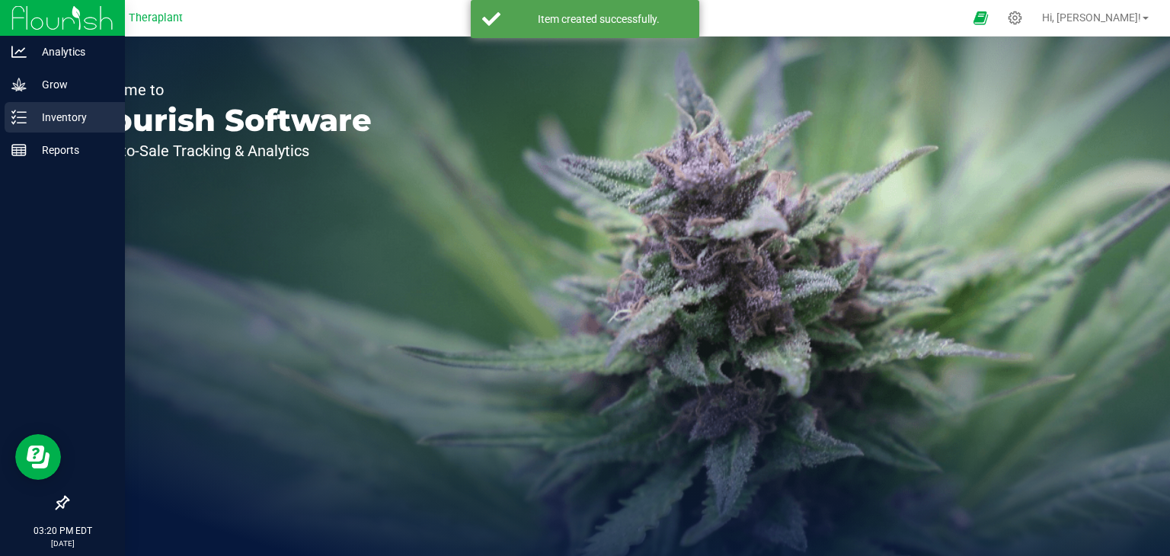
click at [57, 113] on p "Inventory" at bounding box center [72, 117] width 91 height 18
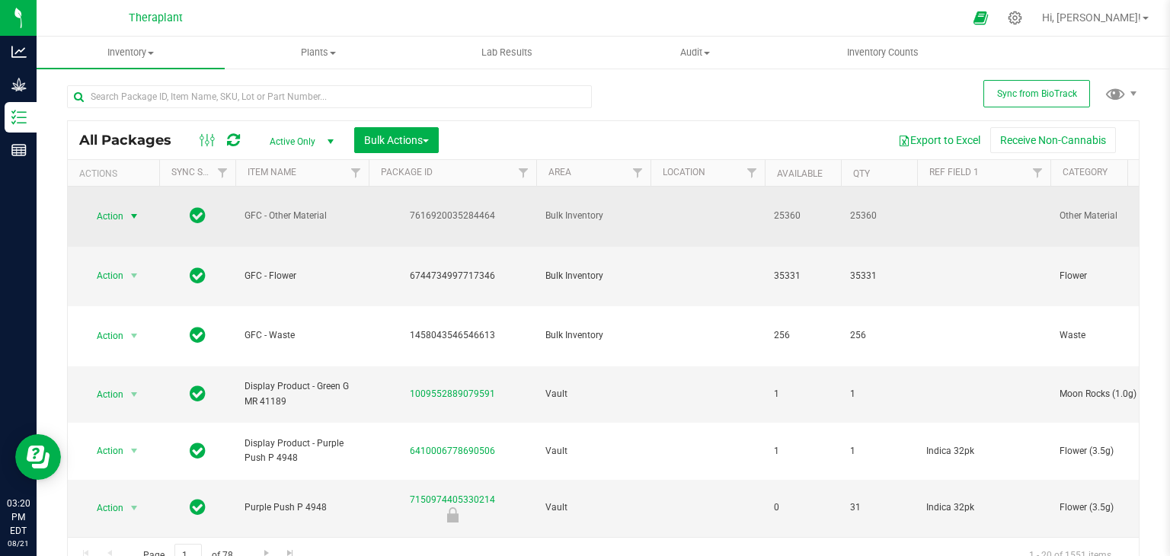
click at [135, 212] on span "select" at bounding box center [134, 216] width 12 height 12
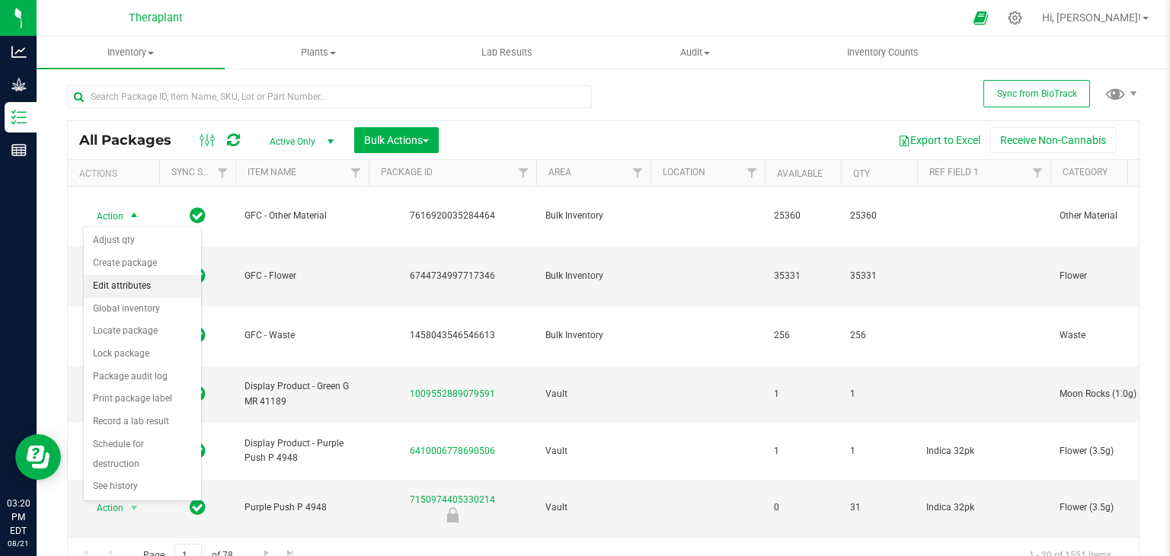
click at [141, 277] on li "Edit attributes" at bounding box center [142, 286] width 117 height 23
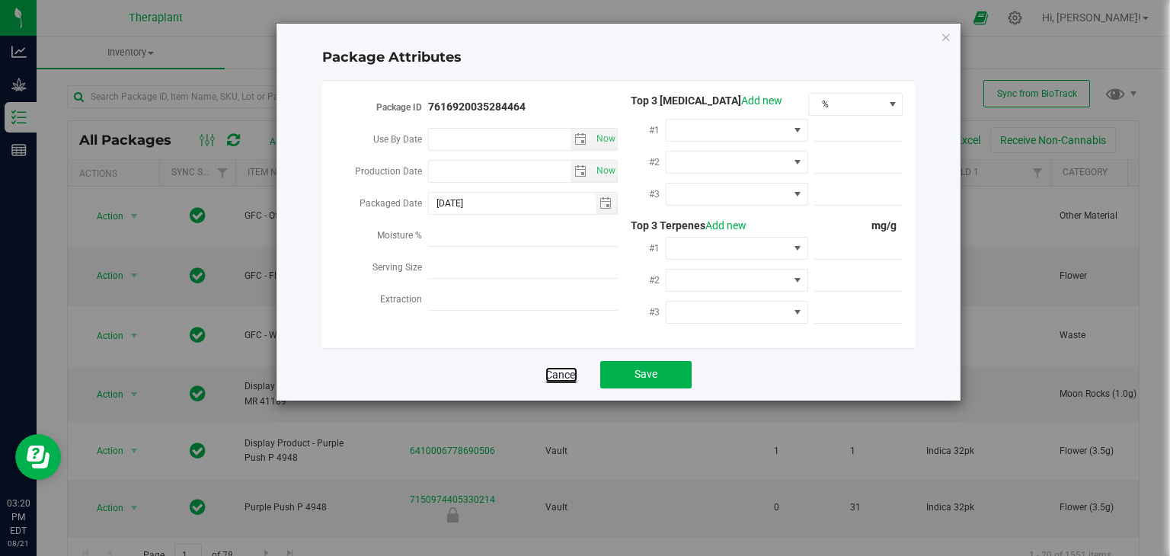
click at [559, 376] on link "Cancel" at bounding box center [561, 374] width 32 height 15
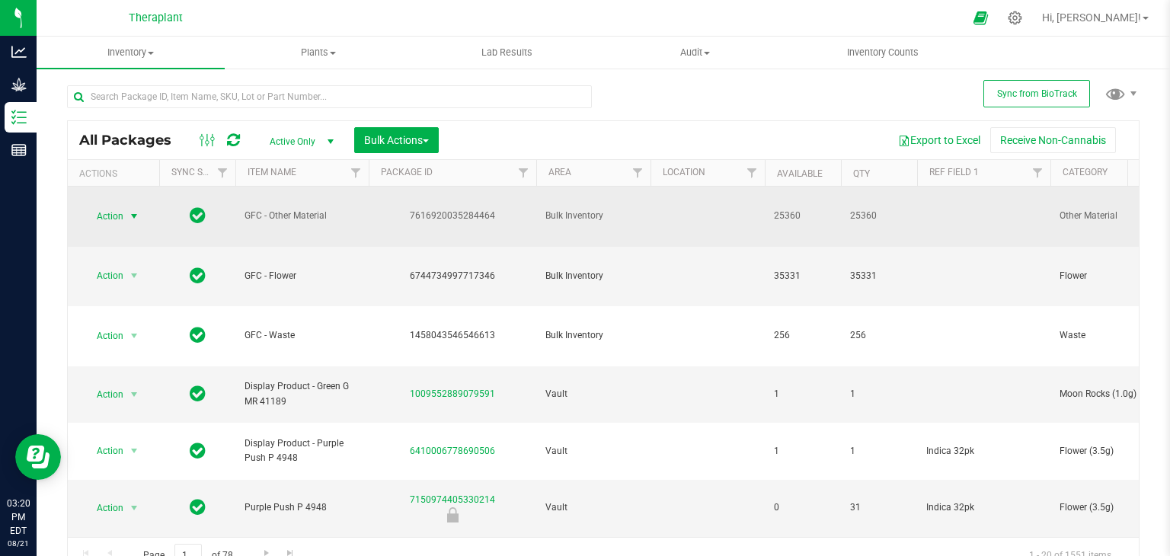
click at [127, 206] on span "select" at bounding box center [134, 216] width 19 height 21
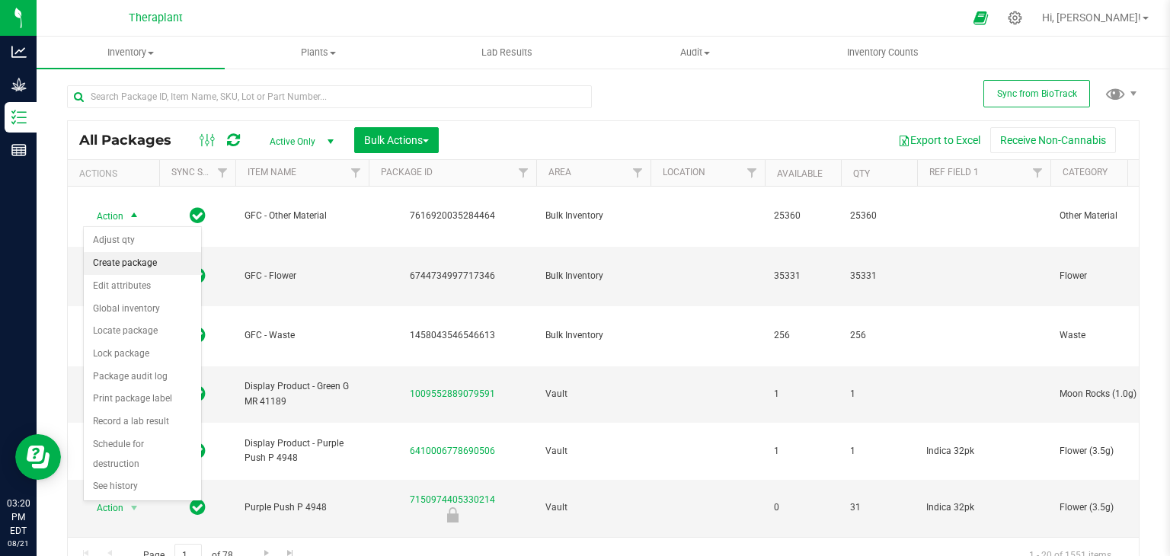
click at [138, 261] on li "Create package" at bounding box center [142, 263] width 117 height 23
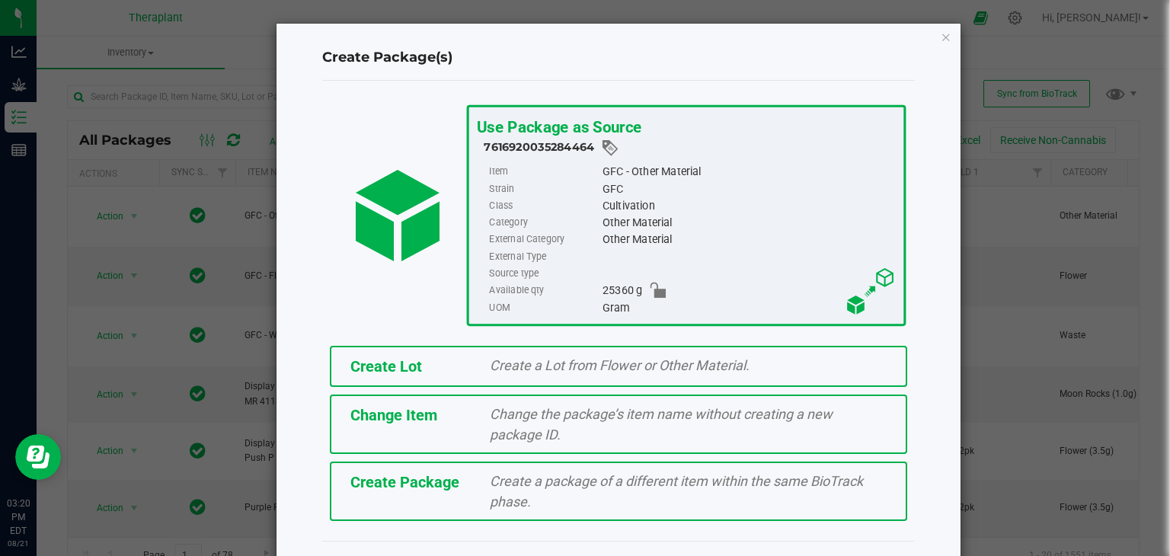
click at [406, 368] on span "Create Lot" at bounding box center [386, 366] width 72 height 18
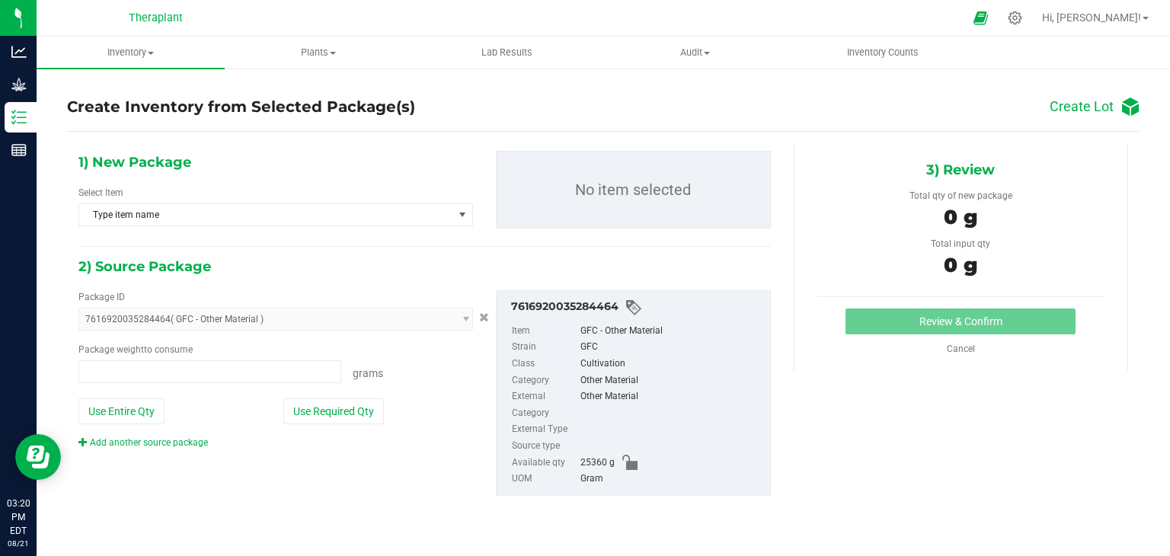
type input "0.0000 g"
click at [162, 205] on span "Type item name" at bounding box center [266, 214] width 374 height 21
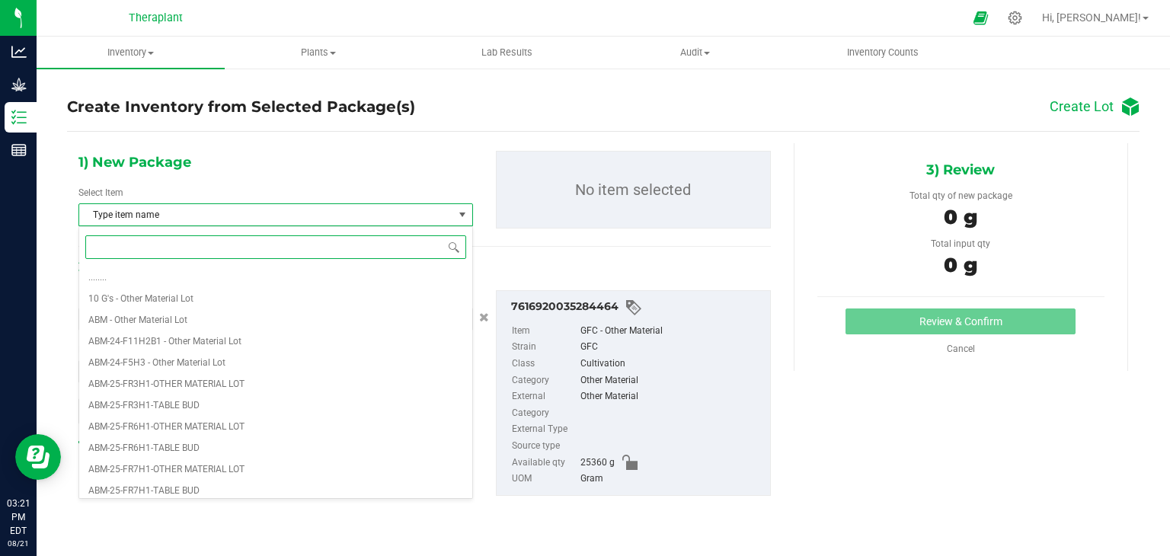
paste input "GFC-25-FR3H4-"
type input "GFC-25-FR3H4-"
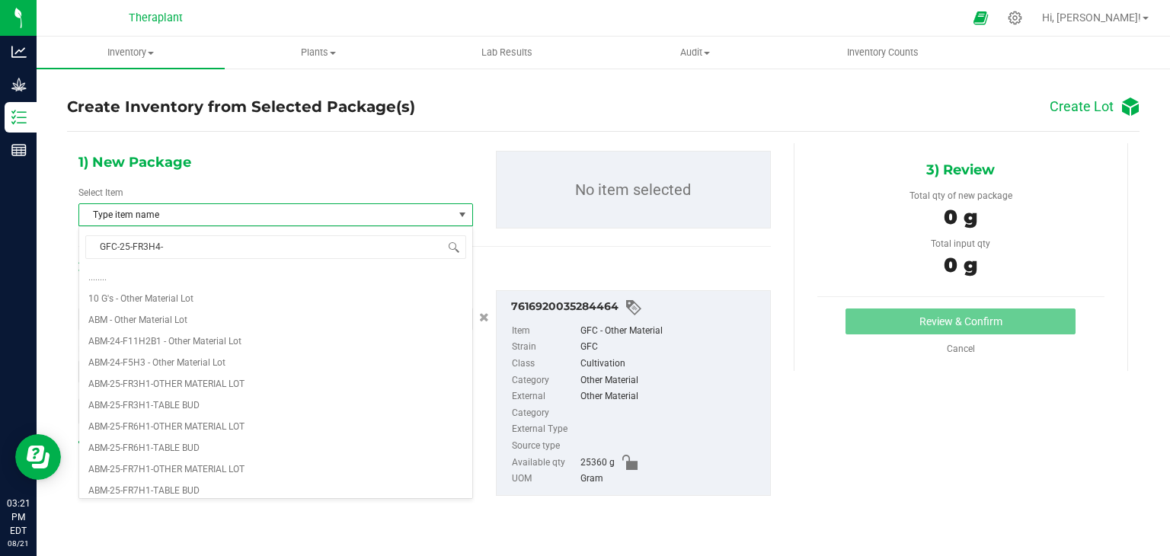
click at [162, 205] on span "Type item name" at bounding box center [266, 214] width 374 height 21
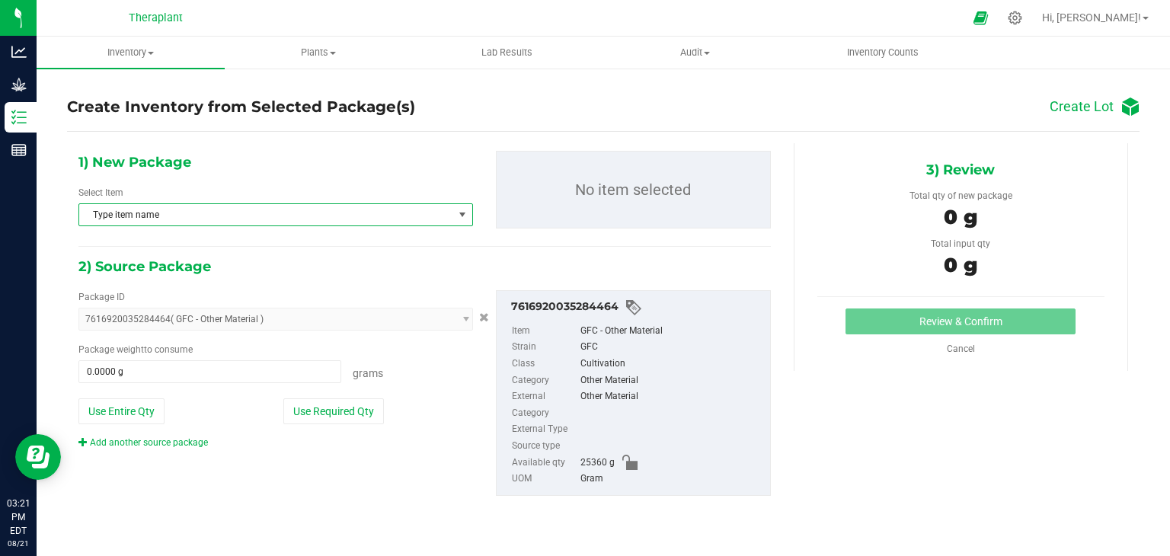
click at [199, 208] on span "Type item name" at bounding box center [266, 214] width 374 height 21
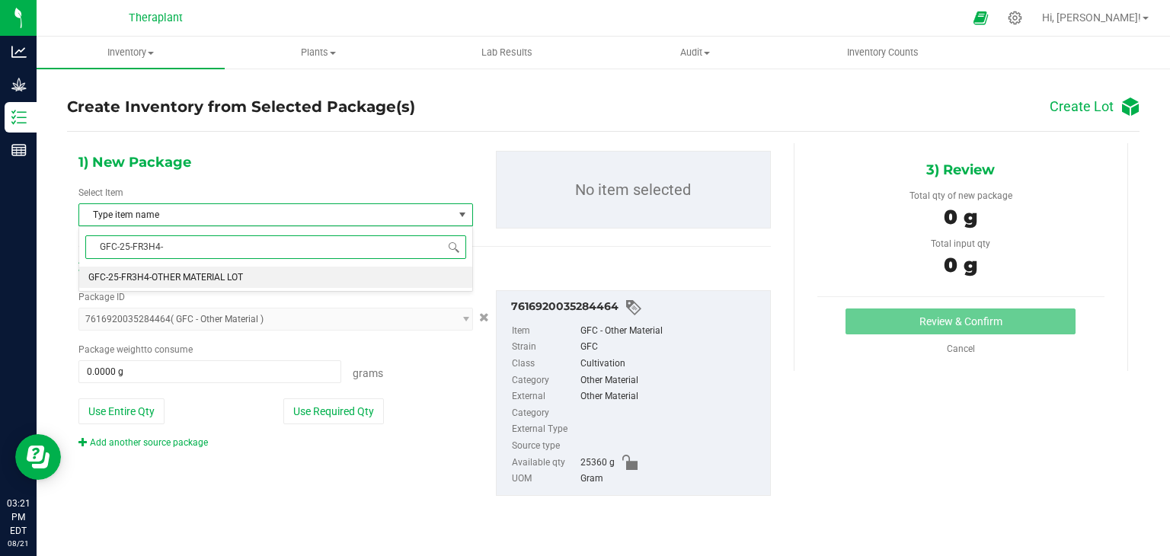
click at [199, 283] on li "GFC-25-FR3H4-OTHER MATERIAL LOT" at bounding box center [275, 277] width 393 height 21
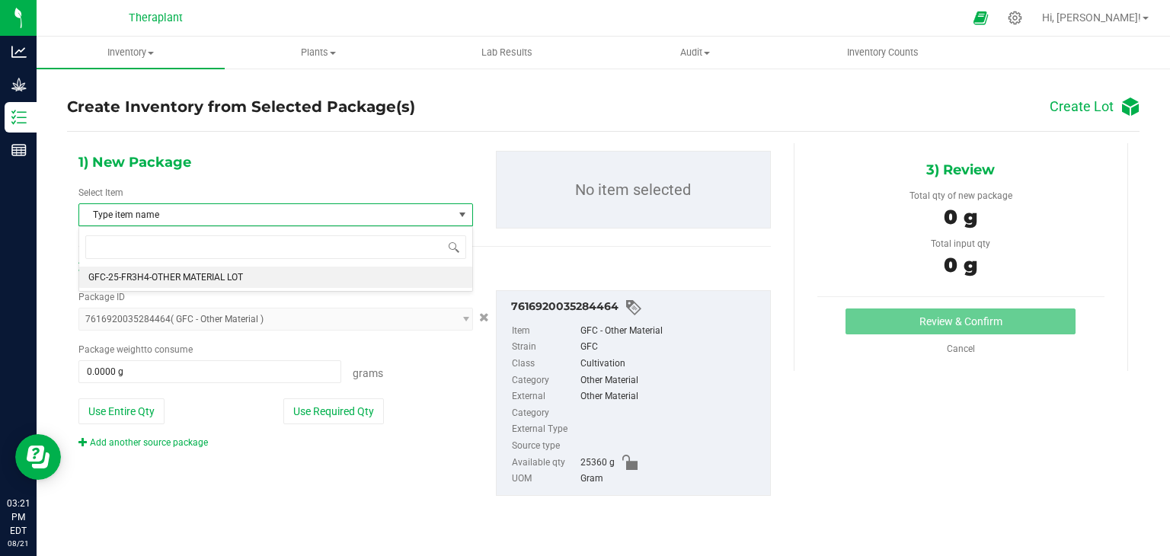
scroll to position [6377, 0]
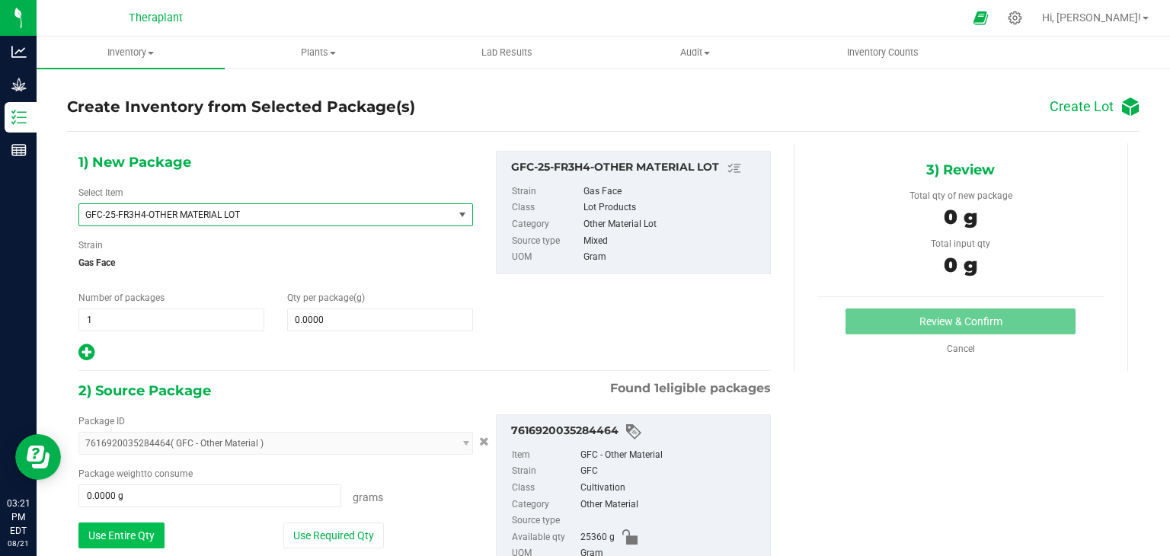
click at [129, 531] on button "Use Entire Qty" at bounding box center [121, 536] width 86 height 26
type input "25360.0000 g"
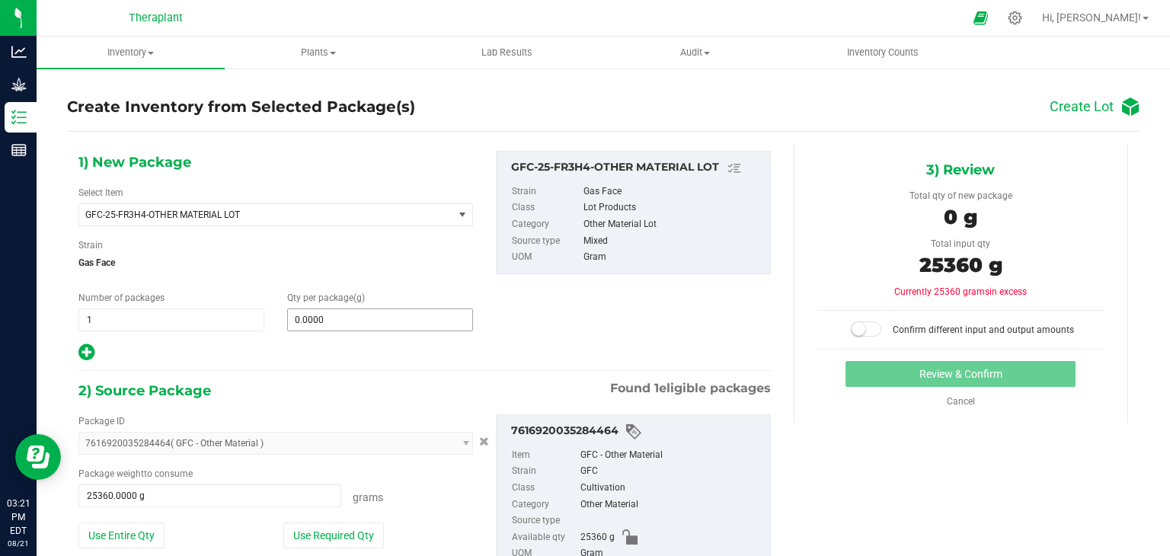
click at [380, 313] on input "0.0000" at bounding box center [380, 319] width 184 height 21
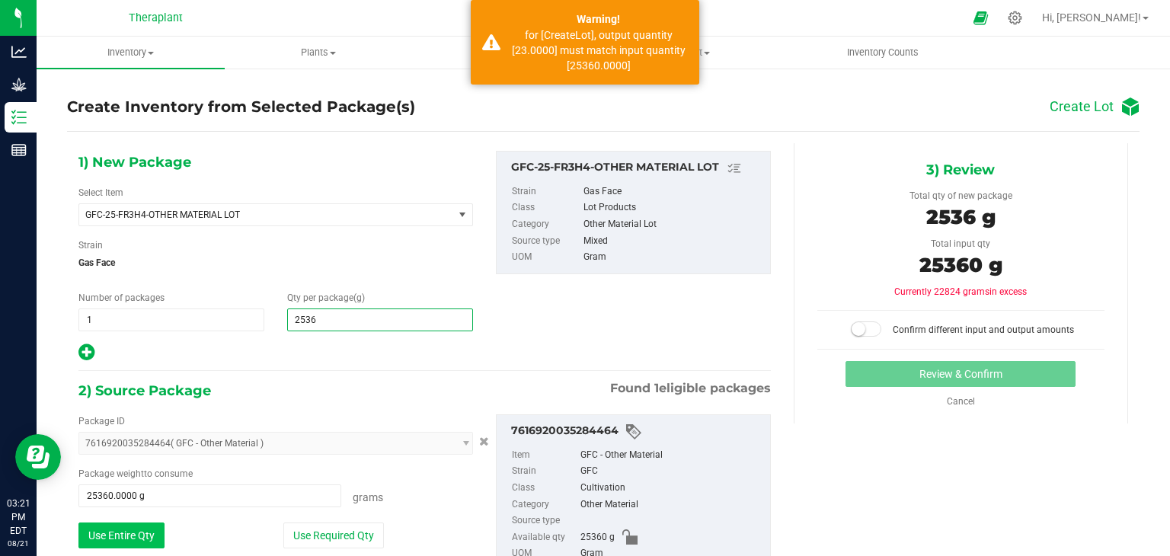
type input "25360"
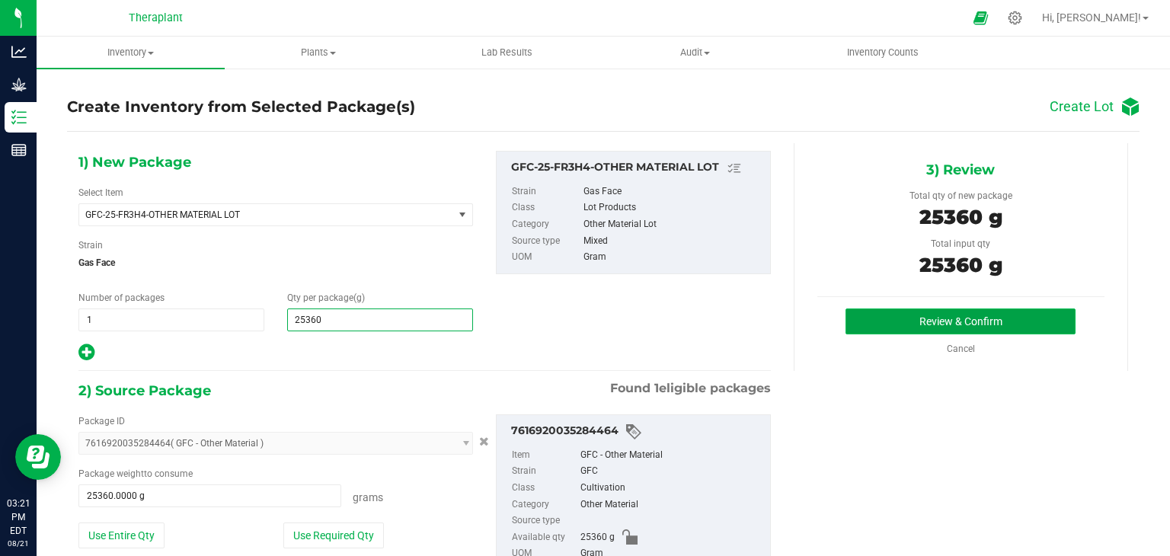
type input "25,360.0000"
click at [900, 320] on button "Review & Confirm" at bounding box center [961, 321] width 230 height 26
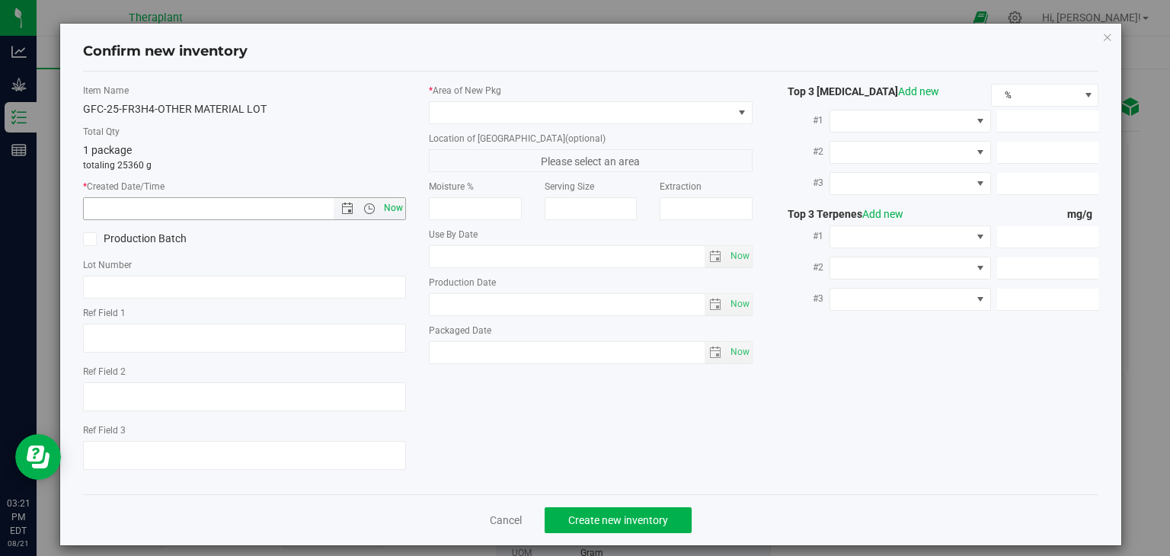
click at [388, 211] on span "Now" at bounding box center [394, 208] width 26 height 22
type input "[DATE] 3:21 PM"
click at [502, 113] on span at bounding box center [581, 112] width 303 height 21
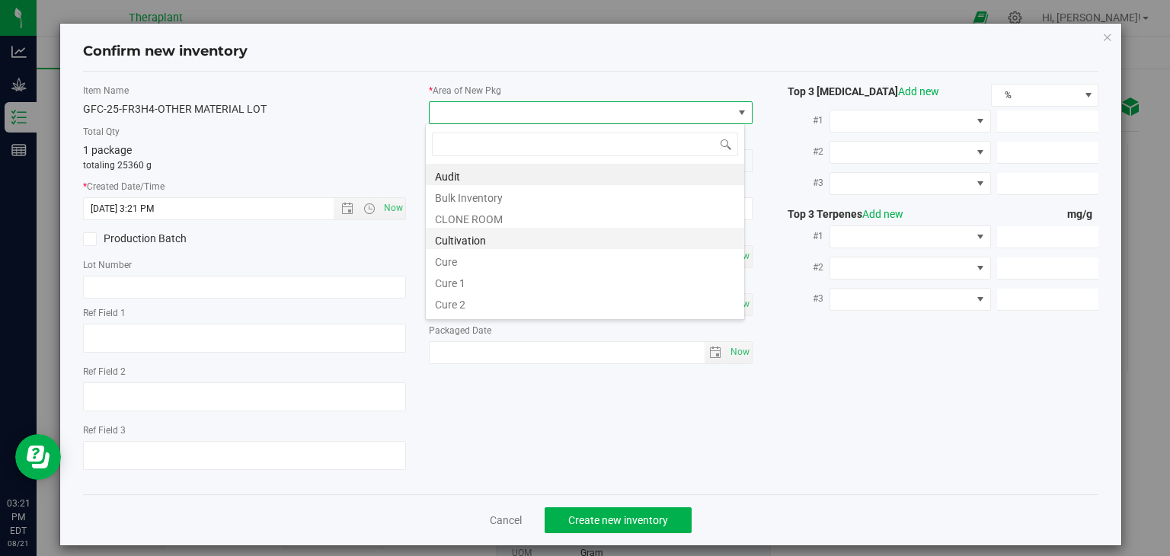
scroll to position [22, 320]
click at [494, 238] on li "Cultivation" at bounding box center [585, 238] width 318 height 21
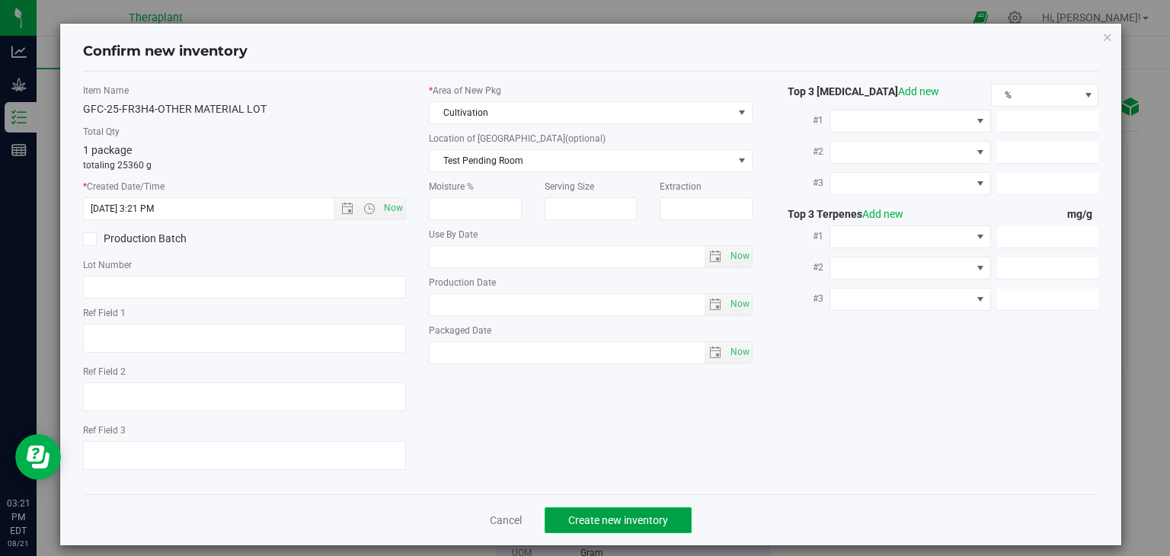
click at [634, 528] on button "Create new inventory" at bounding box center [618, 520] width 147 height 26
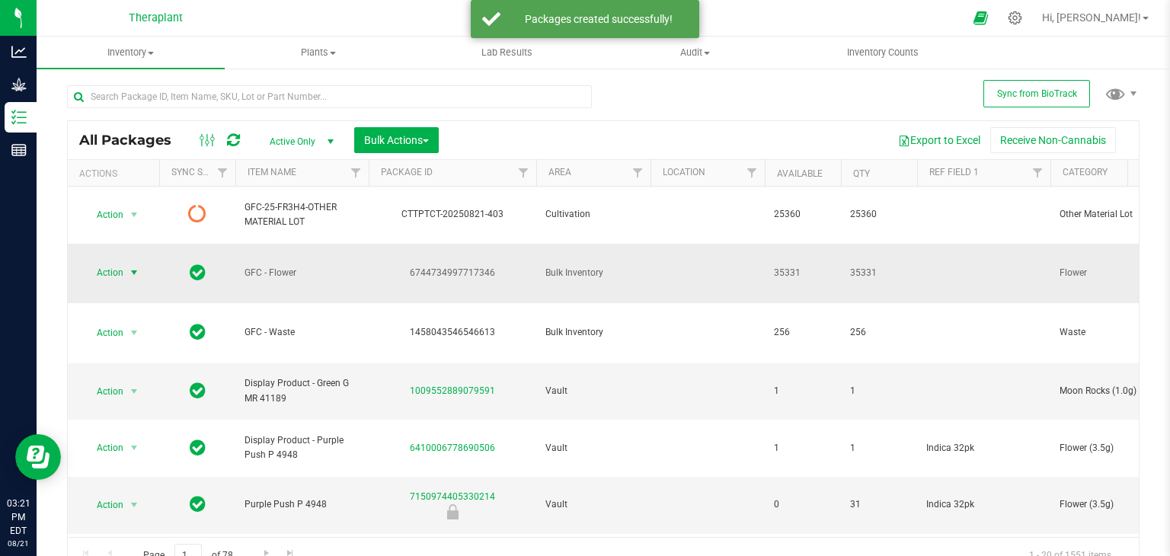
click at [131, 267] on span "select" at bounding box center [134, 273] width 12 height 12
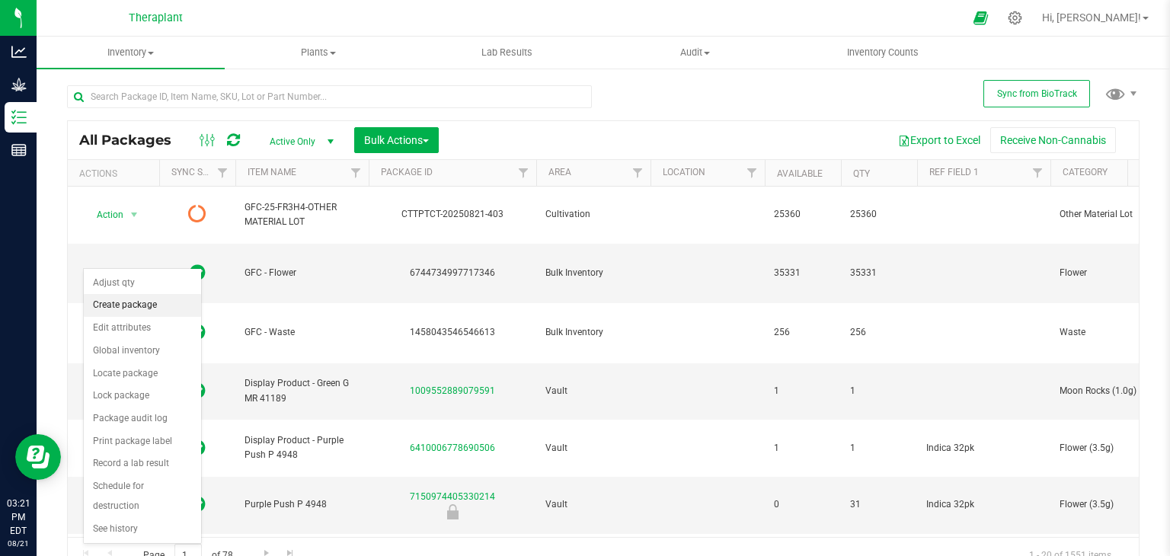
click at [140, 311] on li "Create package" at bounding box center [142, 305] width 117 height 23
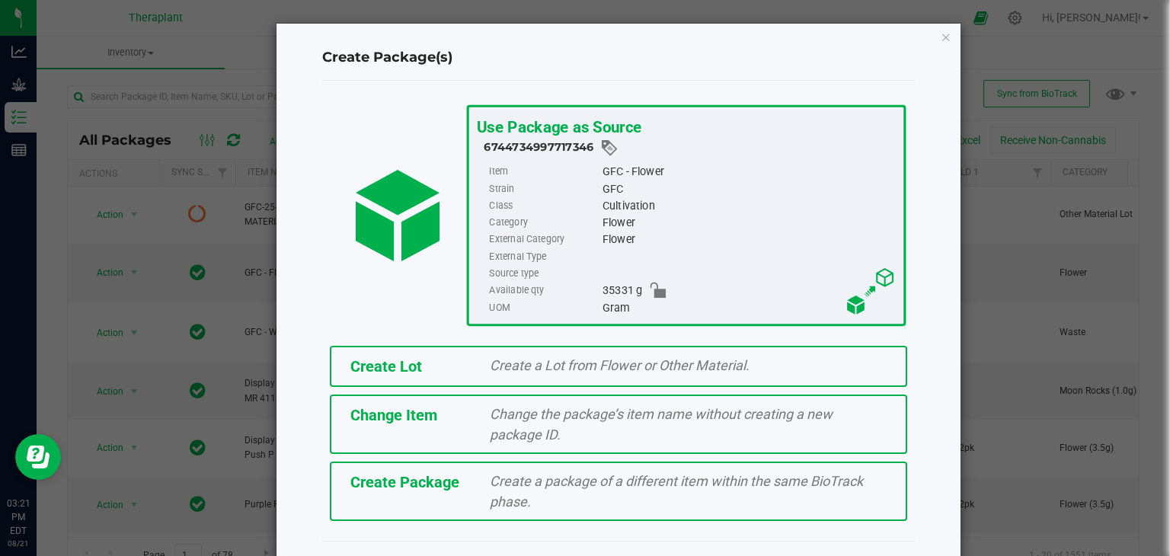
click at [358, 366] on span "Create Lot" at bounding box center [386, 366] width 72 height 18
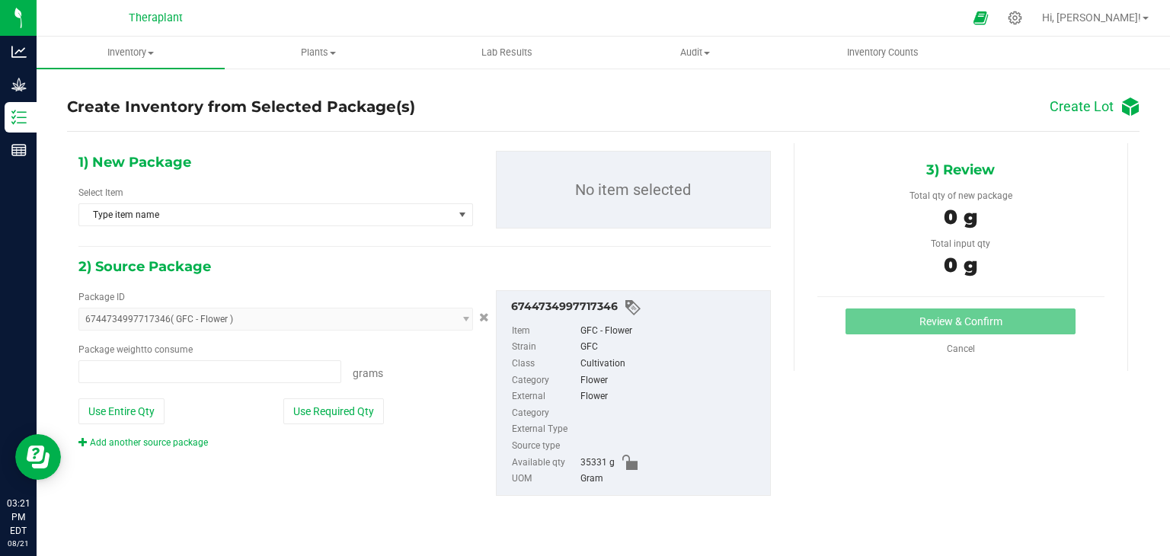
type input "0.0000 g"
click at [253, 209] on span "Type item name" at bounding box center [266, 214] width 374 height 21
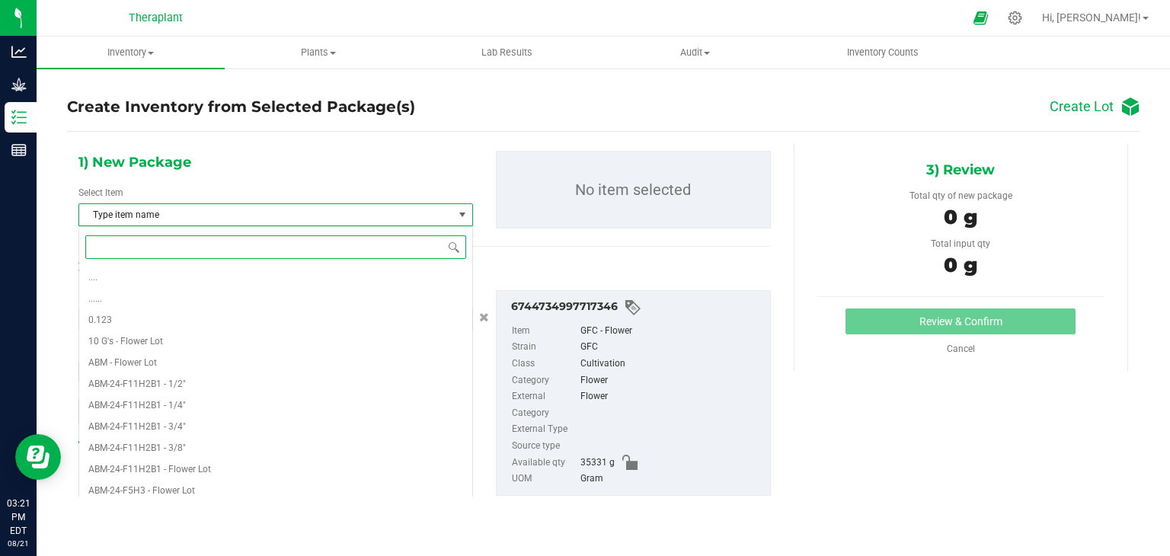
paste input "GFC-25-FR3H4-"
type input "GFC-25-FR3H4-"
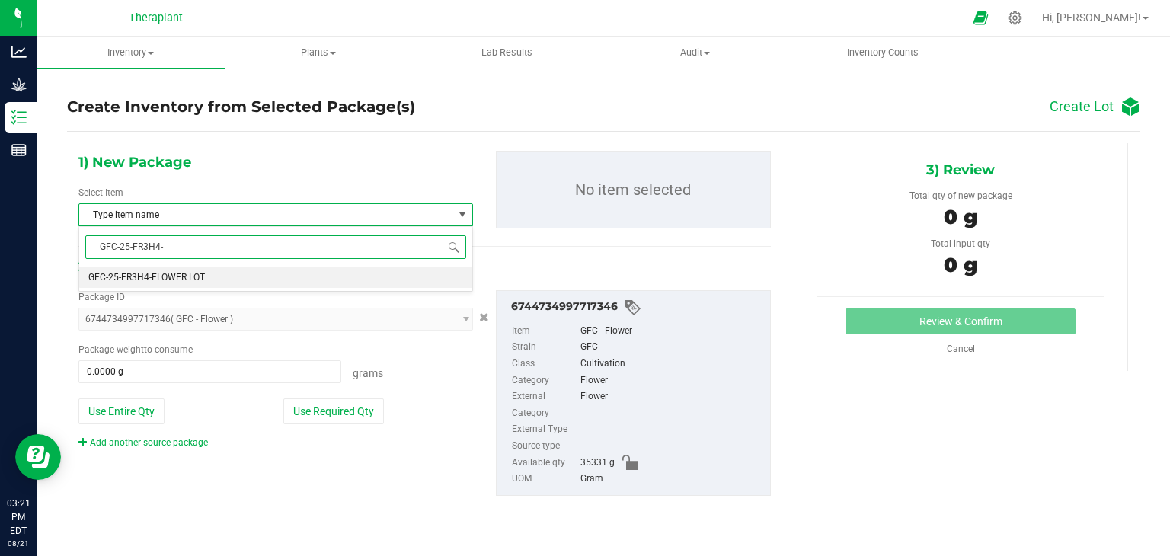
click at [243, 275] on li "GFC-25-FR3H4-FLOWER LOT" at bounding box center [275, 277] width 393 height 21
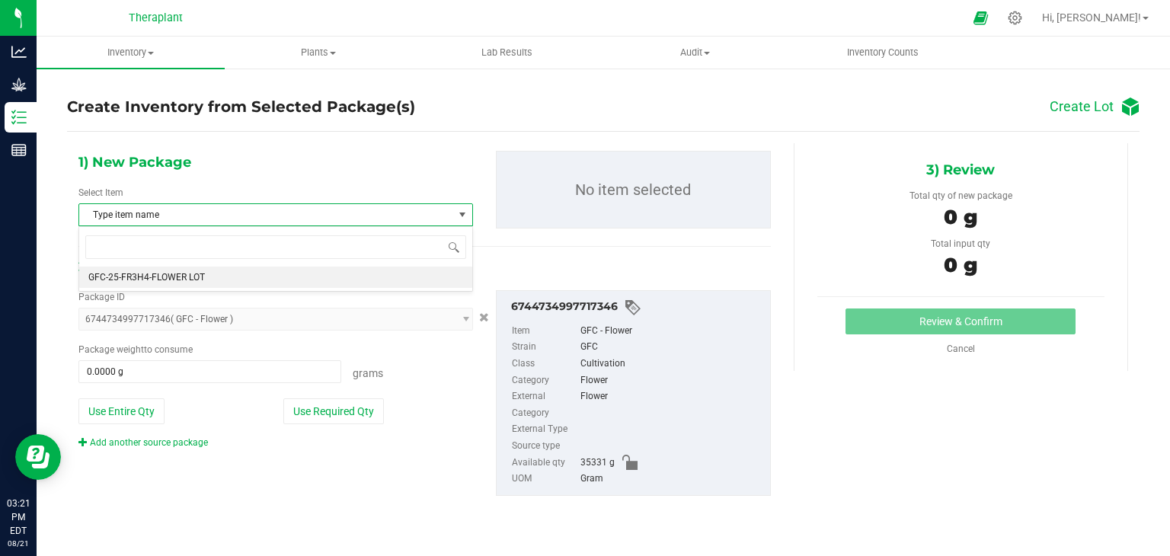
scroll to position [17532, 0]
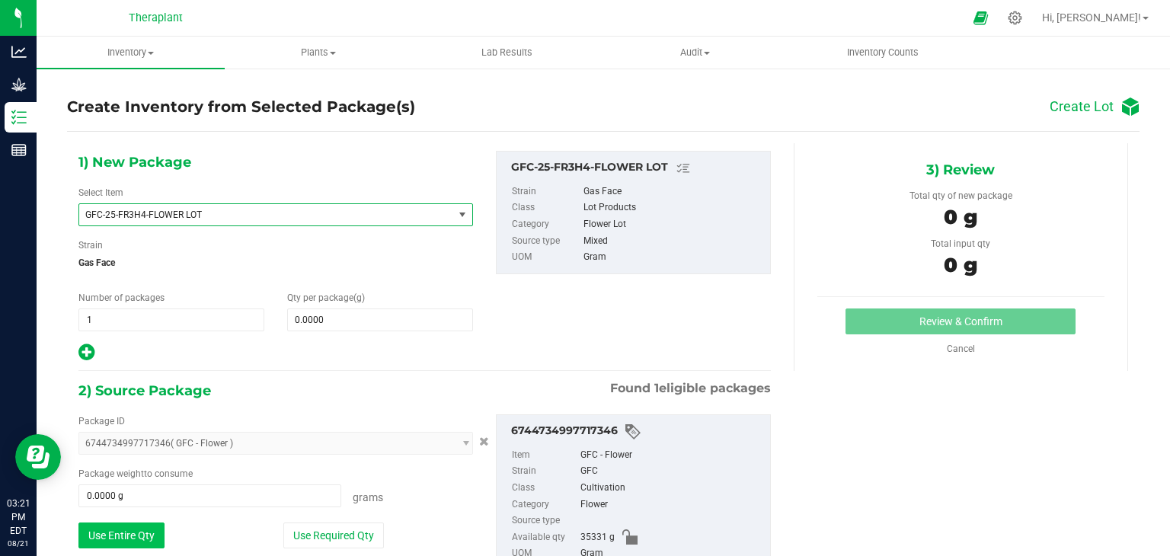
click at [118, 537] on button "Use Entire Qty" at bounding box center [121, 536] width 86 height 26
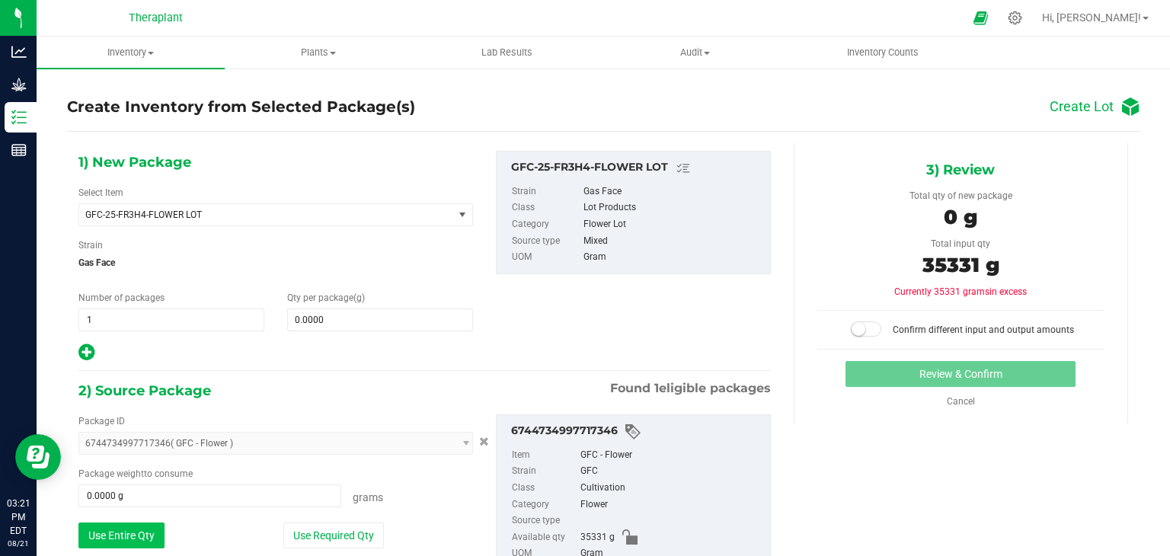
type input "35331.0000 g"
click at [368, 321] on span at bounding box center [380, 319] width 186 height 23
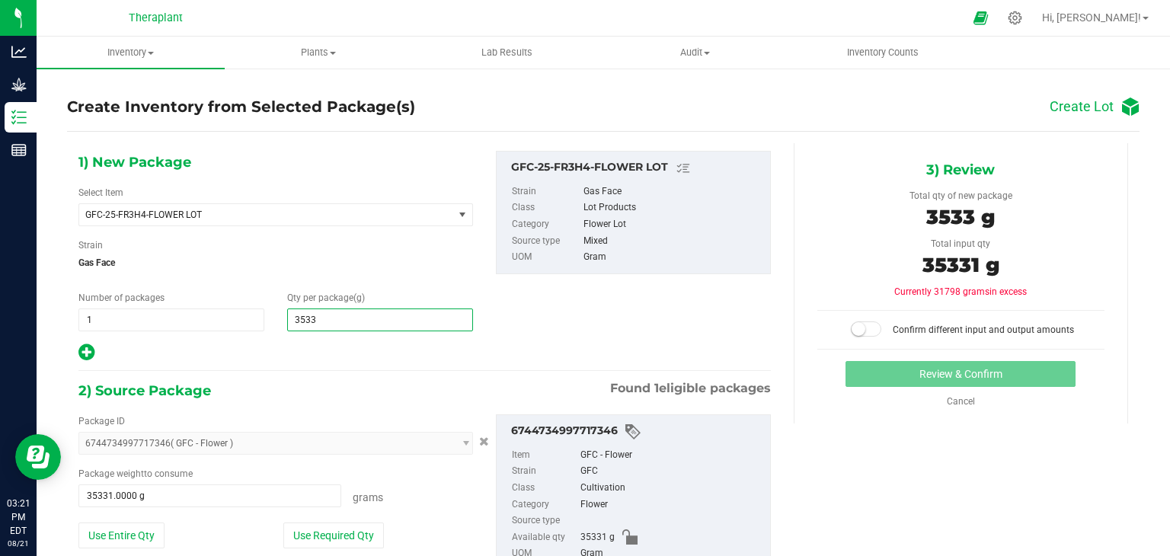
type input "35331"
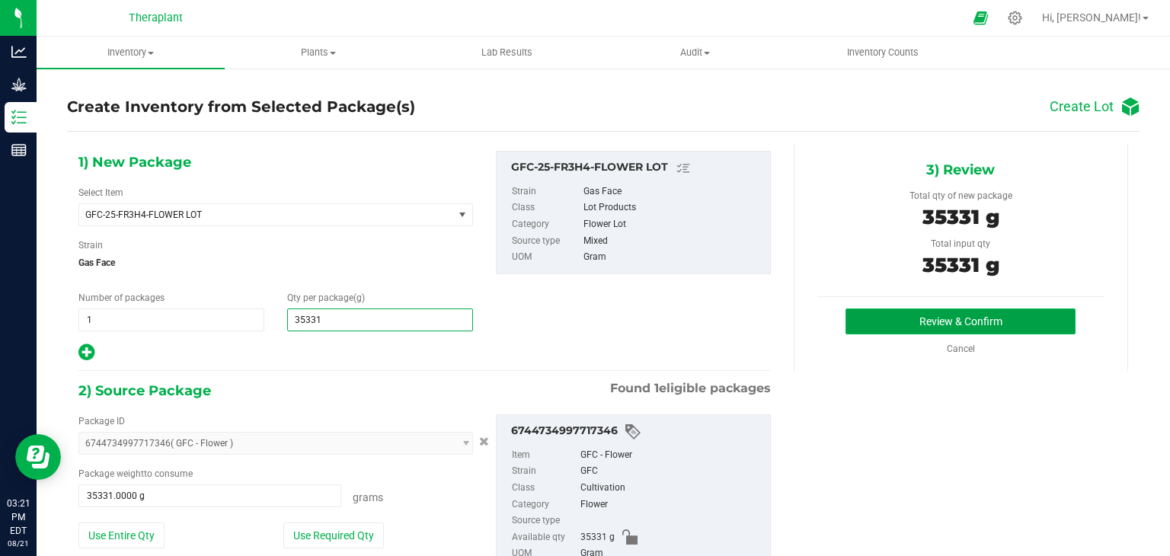
type input "35,331.0000"
click at [865, 319] on button "Review & Confirm" at bounding box center [961, 321] width 230 height 26
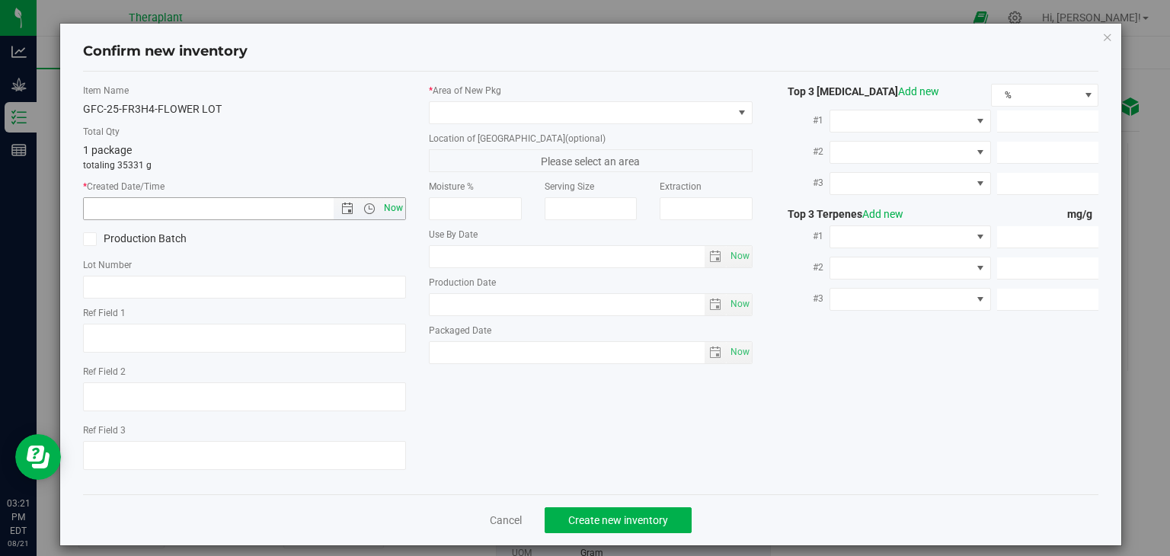
click at [390, 206] on span "Now" at bounding box center [394, 208] width 26 height 22
type input "[DATE] 3:21 PM"
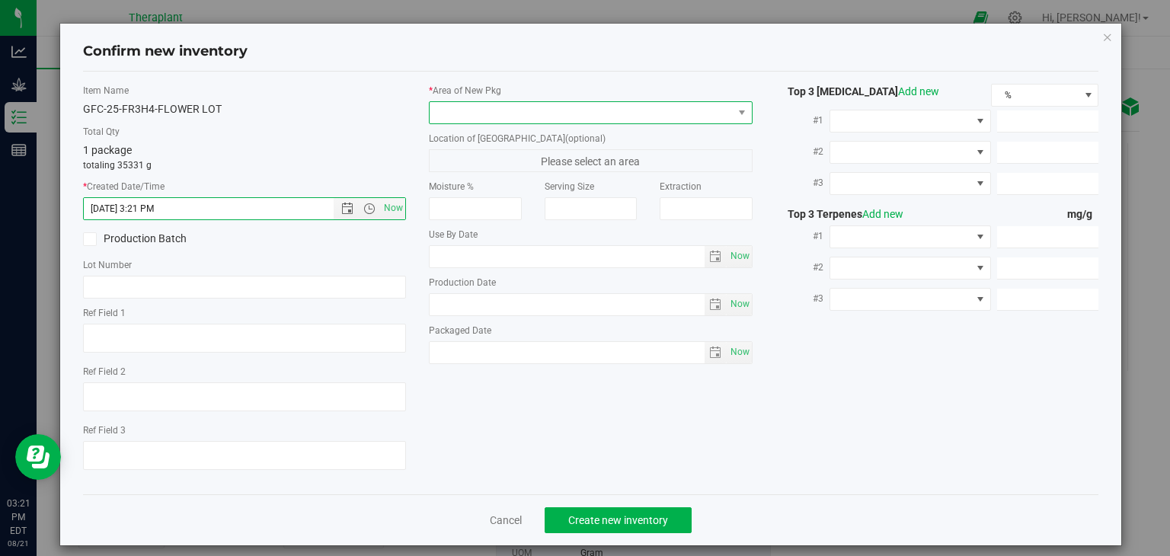
click at [522, 107] on span at bounding box center [581, 112] width 303 height 21
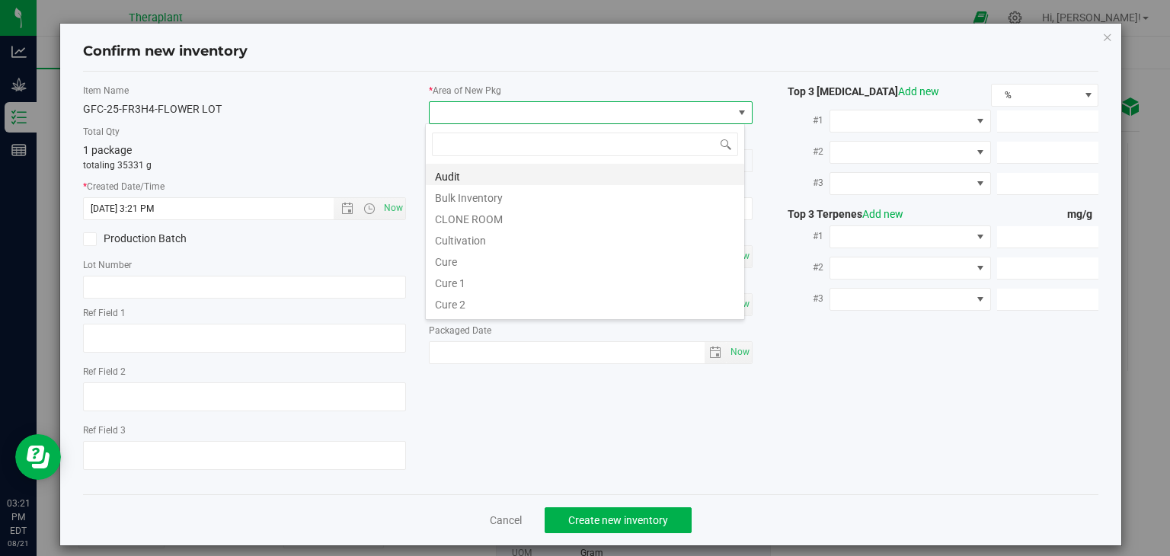
scroll to position [22, 320]
click at [488, 240] on li "Cultivation" at bounding box center [585, 238] width 318 height 21
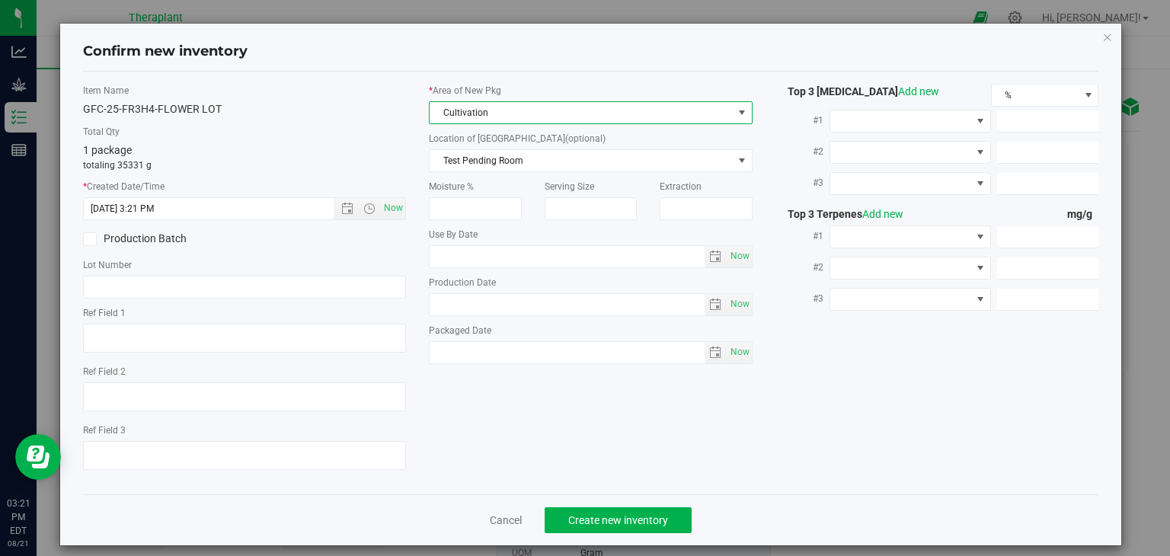
click at [590, 536] on div "Cancel Create new inventory" at bounding box center [591, 519] width 1016 height 51
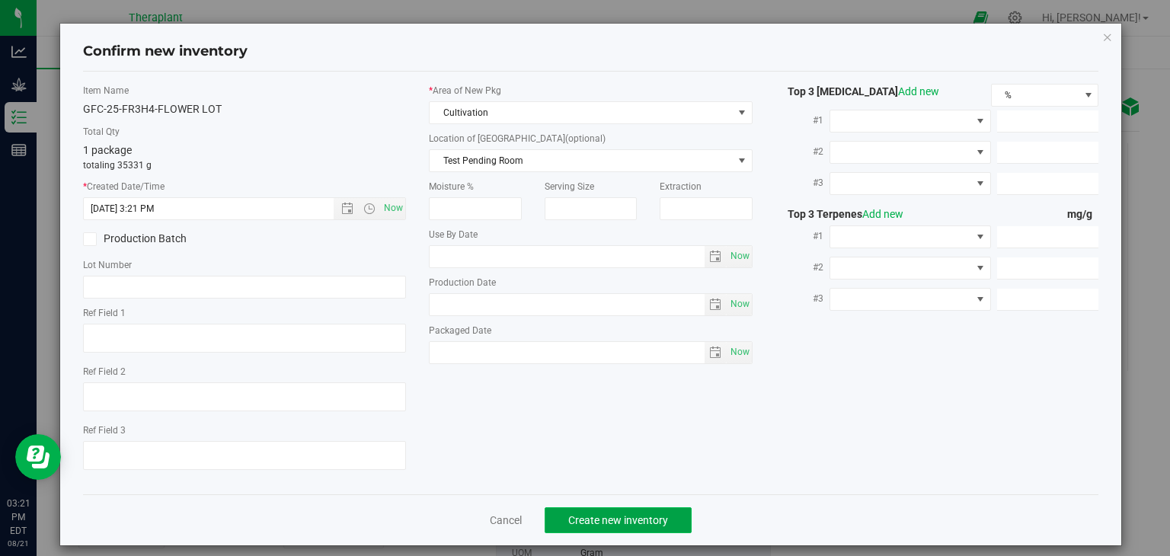
click at [594, 532] on button "Create new inventory" at bounding box center [618, 520] width 147 height 26
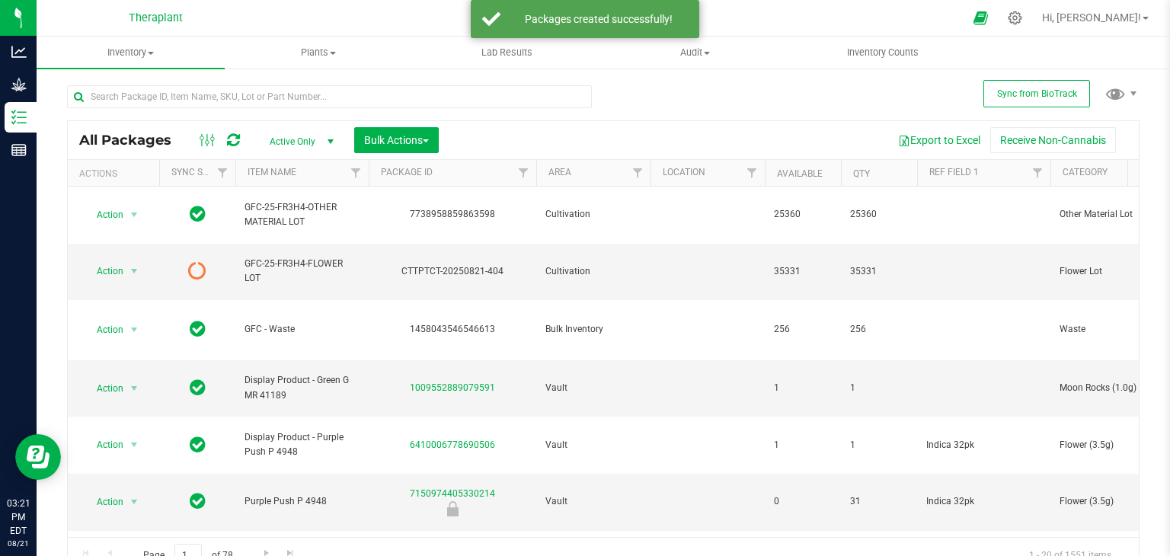
click at [232, 148] on link at bounding box center [233, 140] width 13 height 18
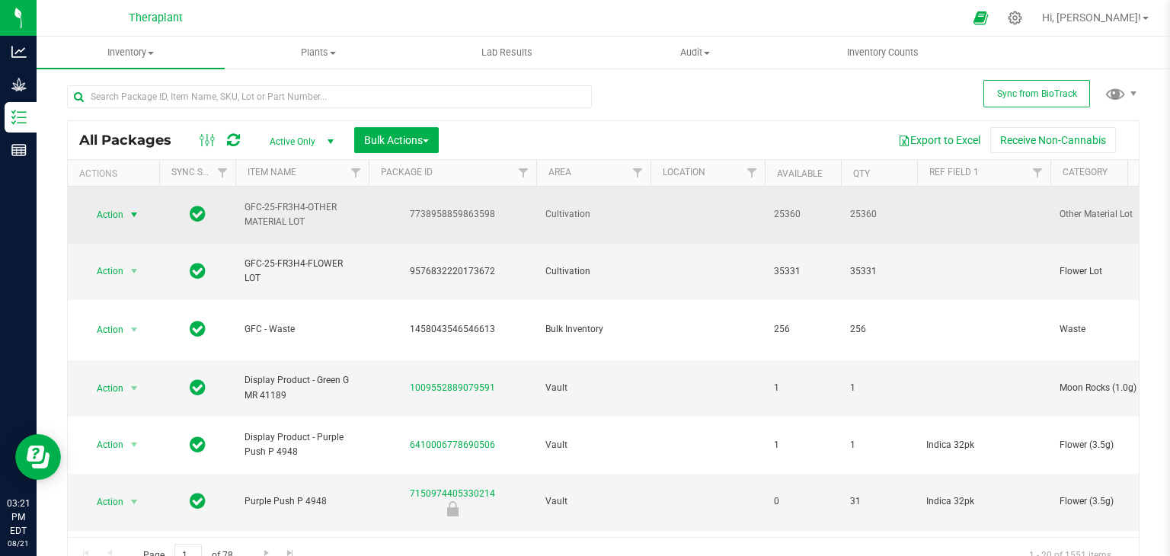
click at [135, 209] on span "select" at bounding box center [134, 215] width 12 height 12
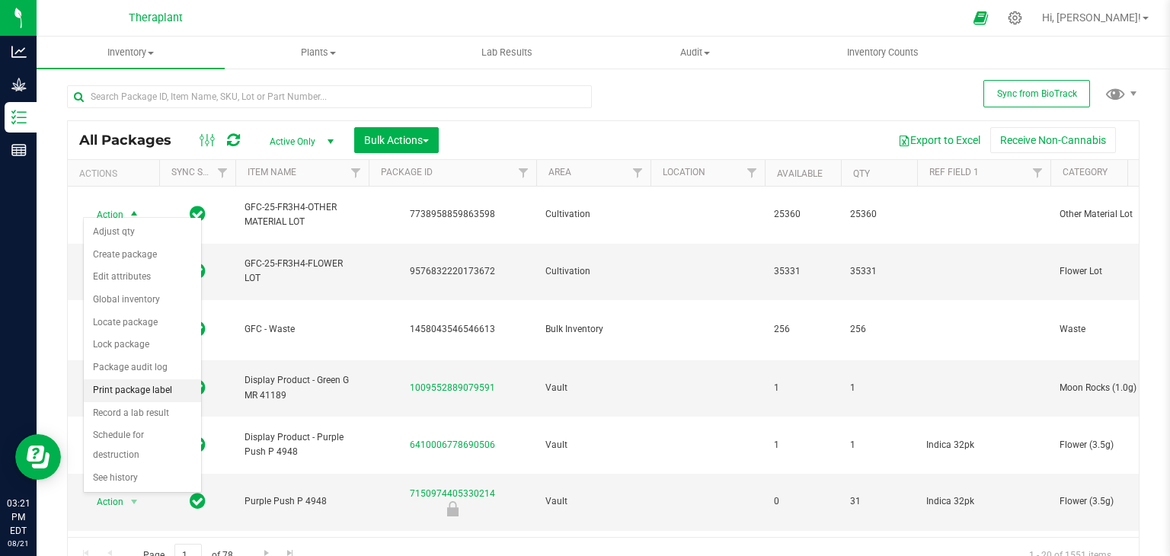
click at [135, 382] on li "Print package label" at bounding box center [142, 390] width 117 height 23
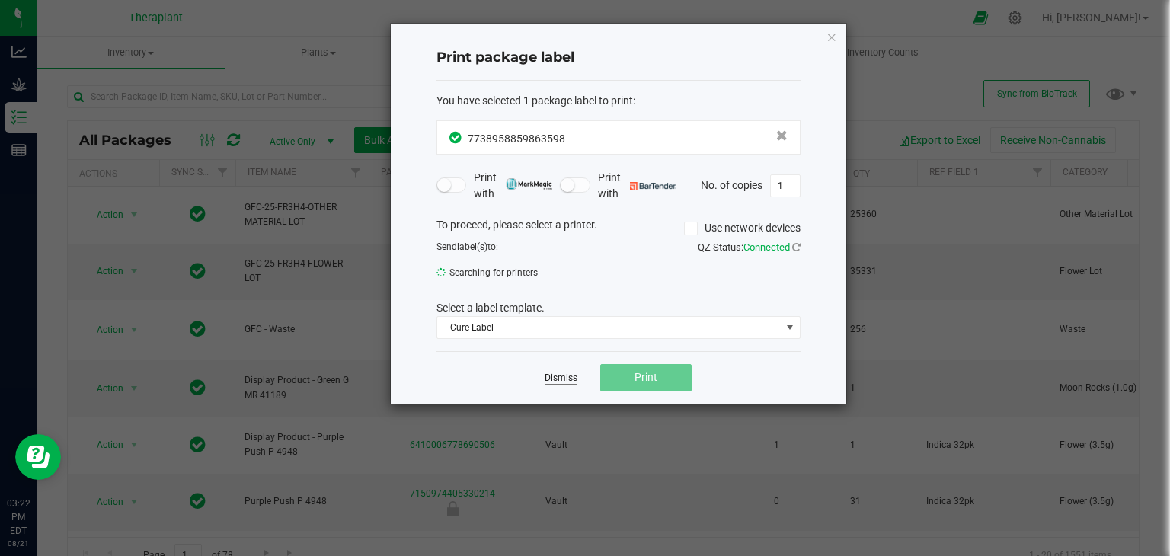
click at [561, 375] on link "Dismiss" at bounding box center [561, 378] width 33 height 13
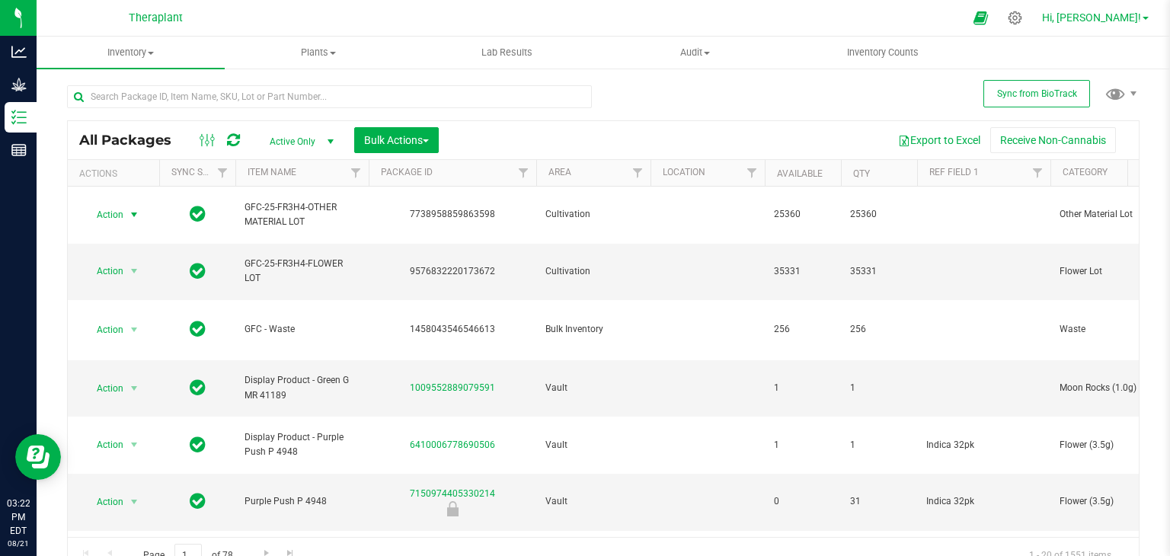
click at [1137, 21] on span "Hi, [PERSON_NAME]!" at bounding box center [1091, 17] width 99 height 12
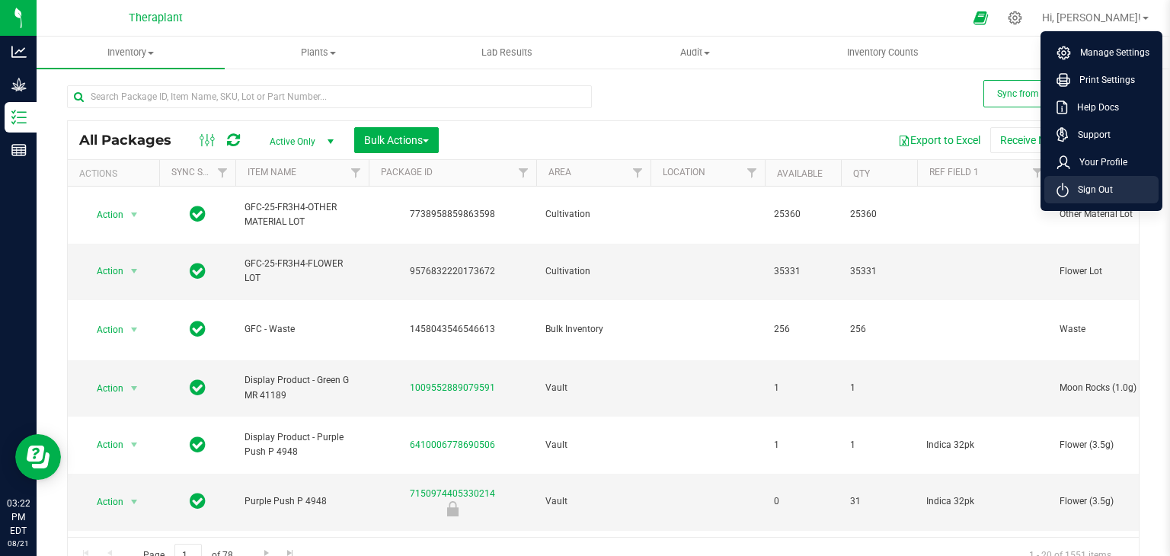
click at [1082, 190] on span "Sign Out" at bounding box center [1091, 189] width 44 height 15
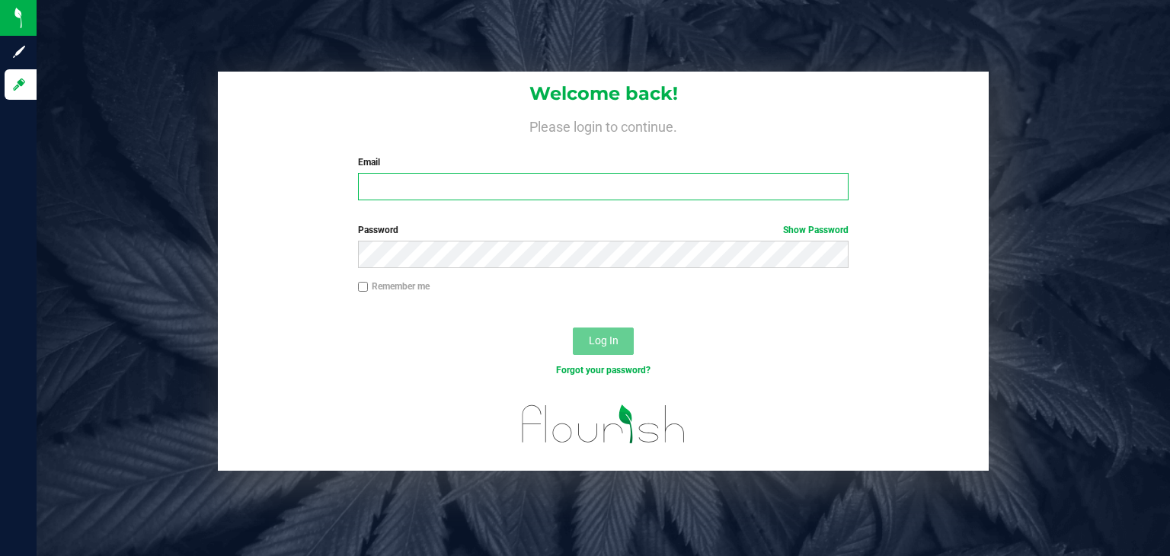
type input "[PERSON_NAME][EMAIL_ADDRESS][DOMAIN_NAME]"
